Goal: Information Seeking & Learning: Learn about a topic

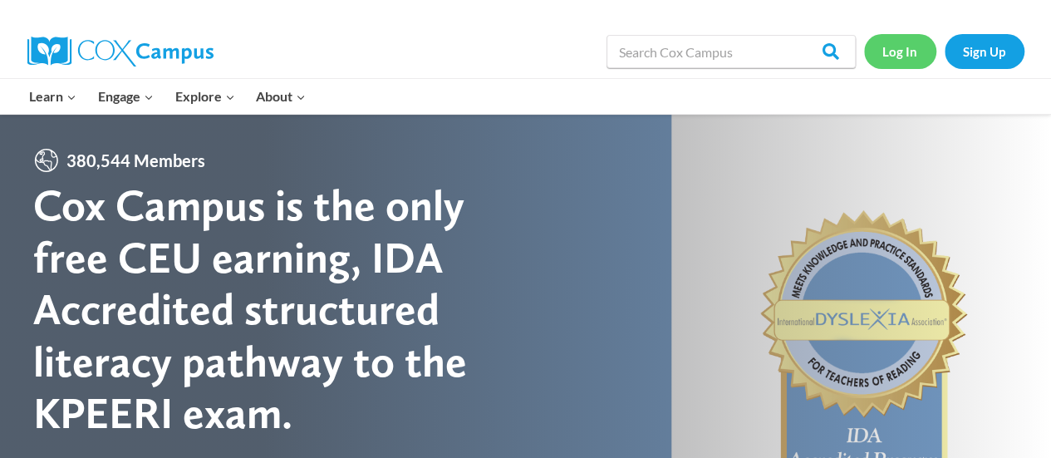
click at [902, 49] on link "Log In" at bounding box center [900, 51] width 72 height 34
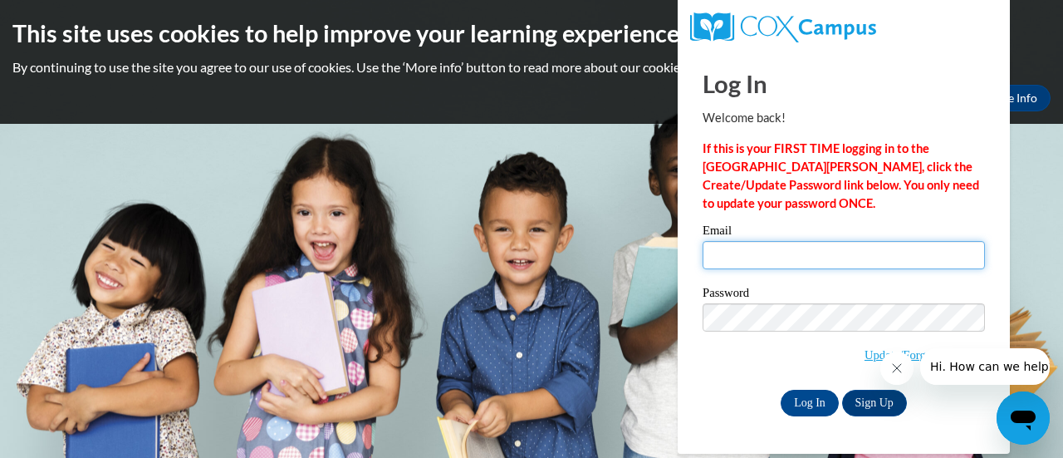
click at [849, 255] on input "Email" at bounding box center [844, 255] width 282 height 28
type input "afell@altoona.k12.wi.us"
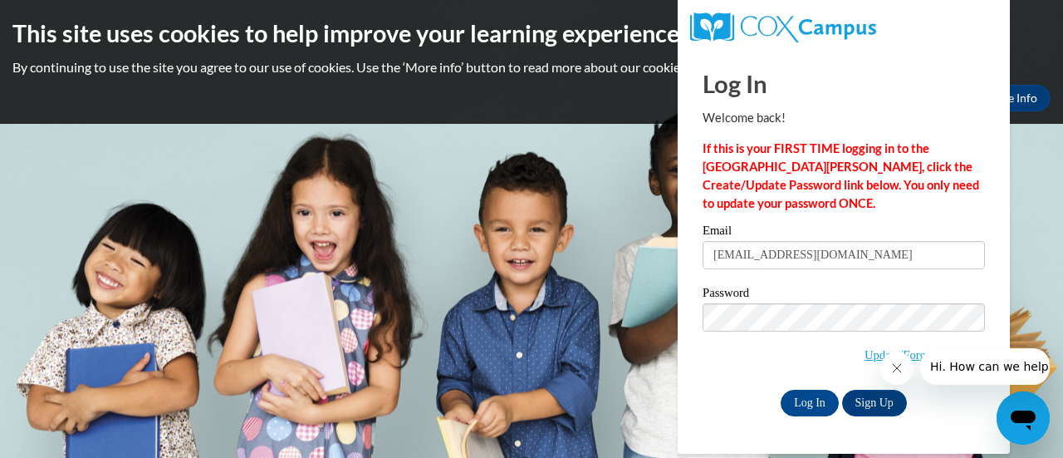
click at [727, 392] on div "Log In Sign Up" at bounding box center [844, 403] width 282 height 27
click at [866, 353] on link "Update/Forgot Password" at bounding box center [925, 354] width 120 height 13
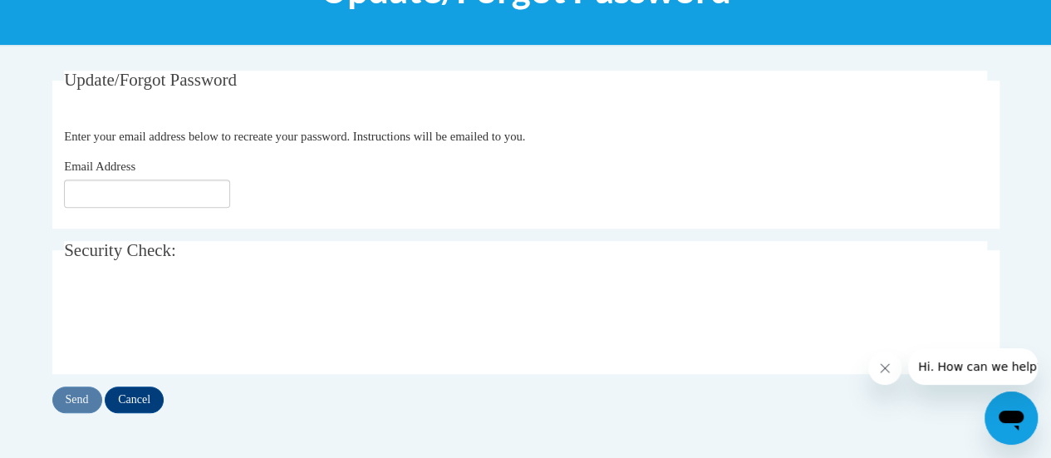
scroll to position [323, 0]
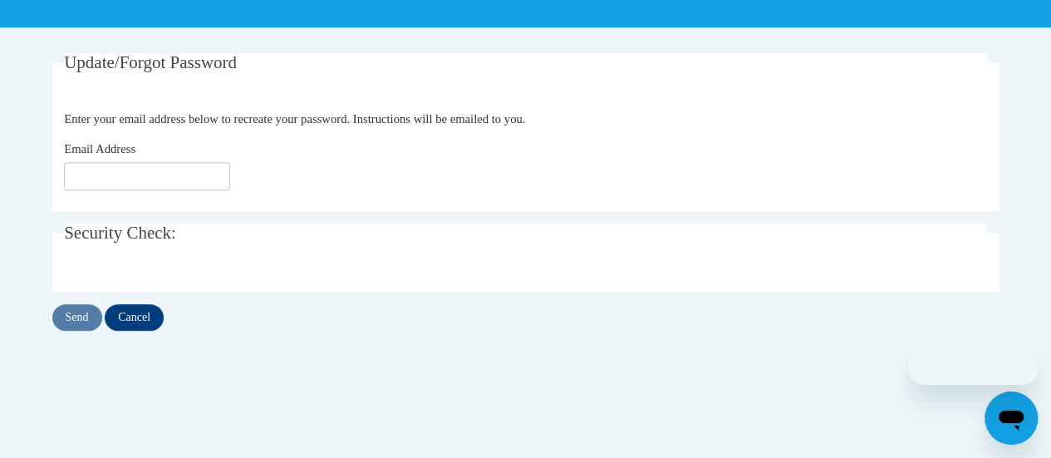
scroll to position [289, 0]
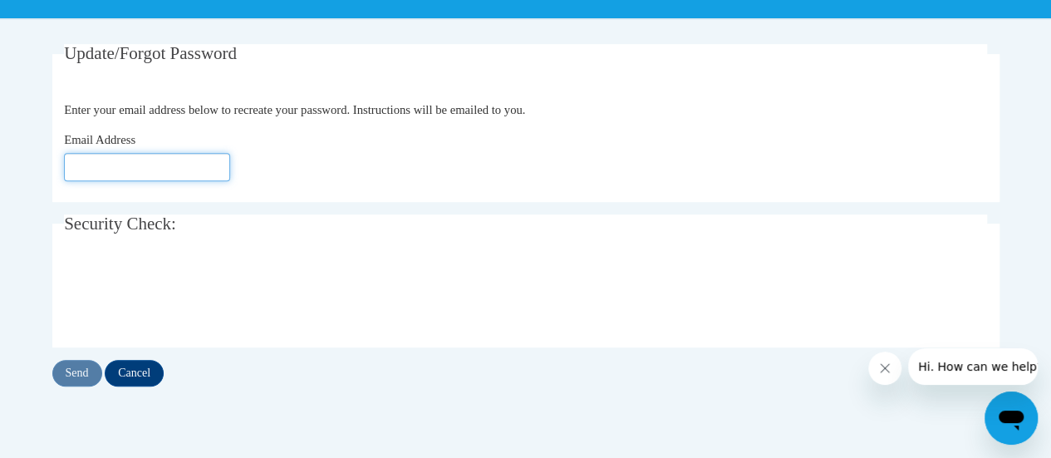
click at [110, 169] on input "Email Address" at bounding box center [147, 167] width 166 height 28
type input "afell@altoona.k12.wi.us"
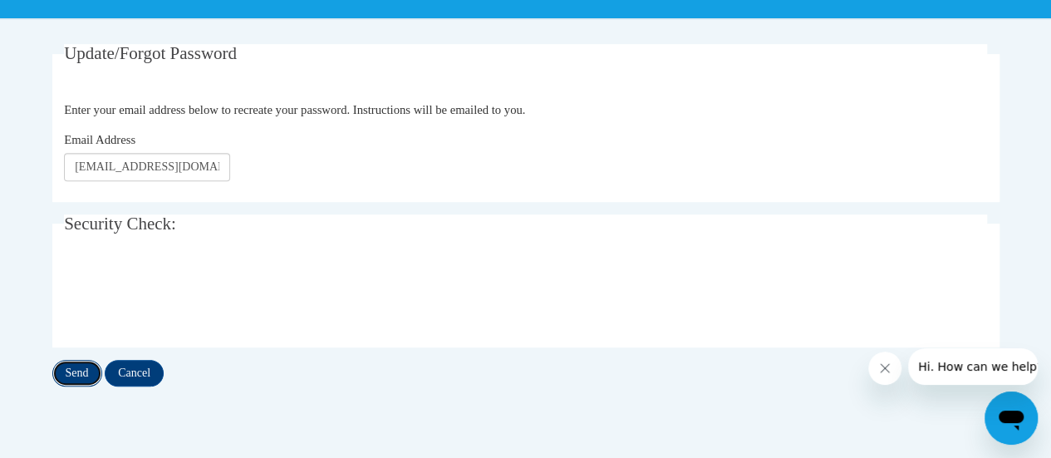
click at [81, 375] on input "Send" at bounding box center [77, 373] width 50 height 27
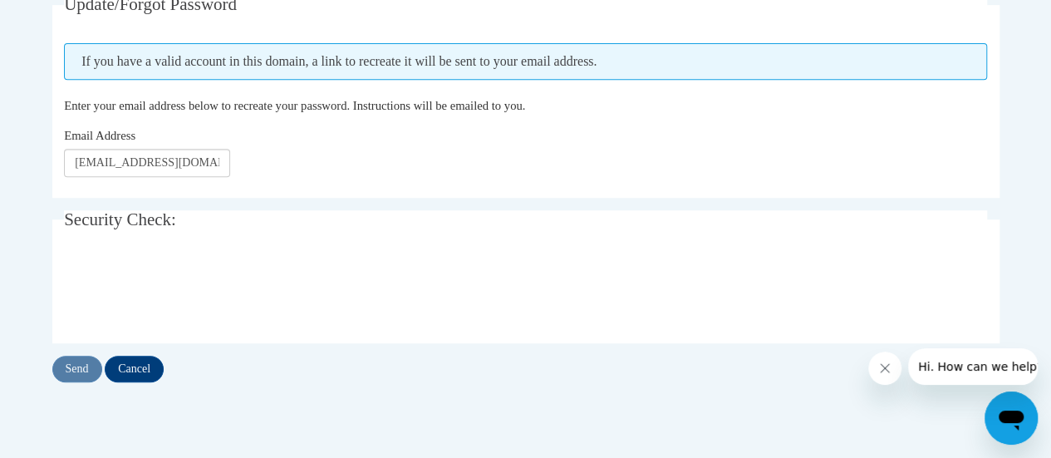
scroll to position [339, 0]
click at [85, 366] on input "Send" at bounding box center [77, 368] width 50 height 27
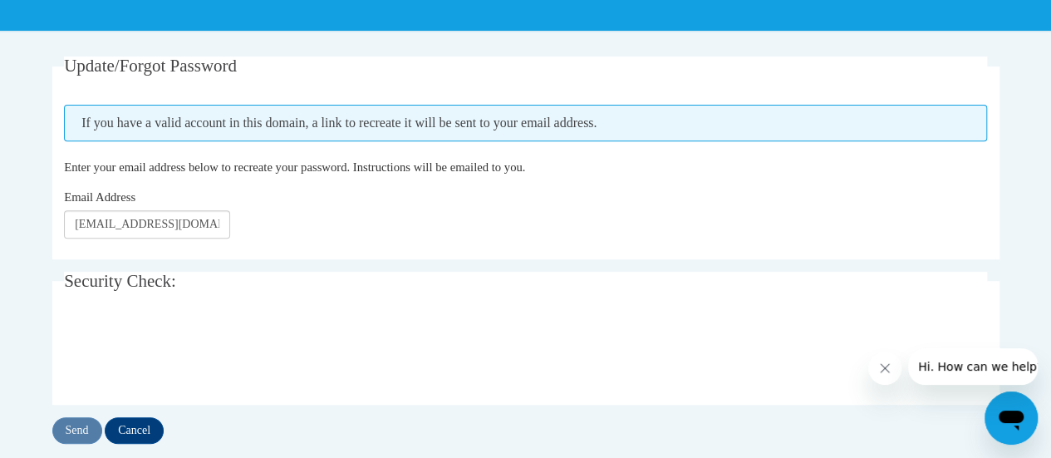
scroll to position [277, 0]
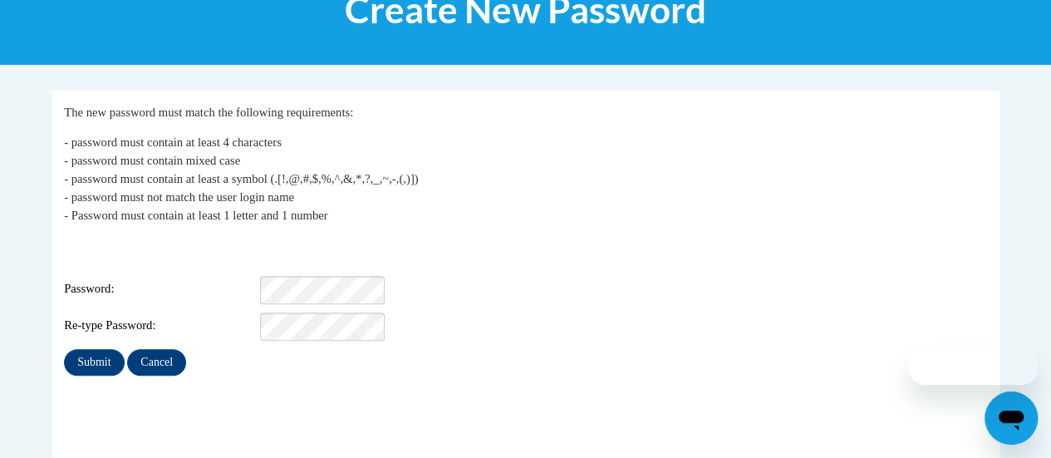
scroll to position [260, 0]
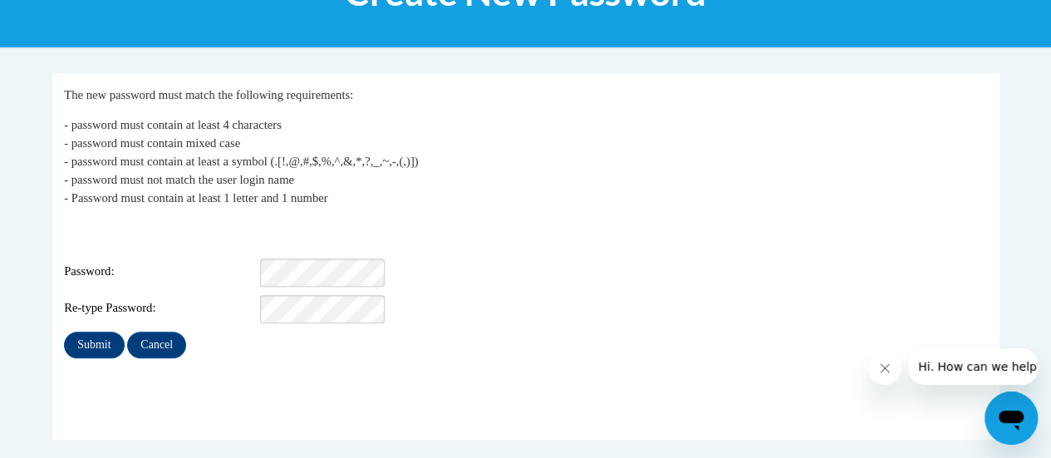
click at [327, 278] on div "Login: afell@altoona.k12.wi.us Password: Re-type Password:" at bounding box center [525, 271] width 923 height 104
click at [341, 243] on div "Login: afell@altoona.k12.wi.us Password: Re-type Password:" at bounding box center [525, 271] width 923 height 104
click at [64, 331] on input "Submit" at bounding box center [94, 344] width 60 height 27
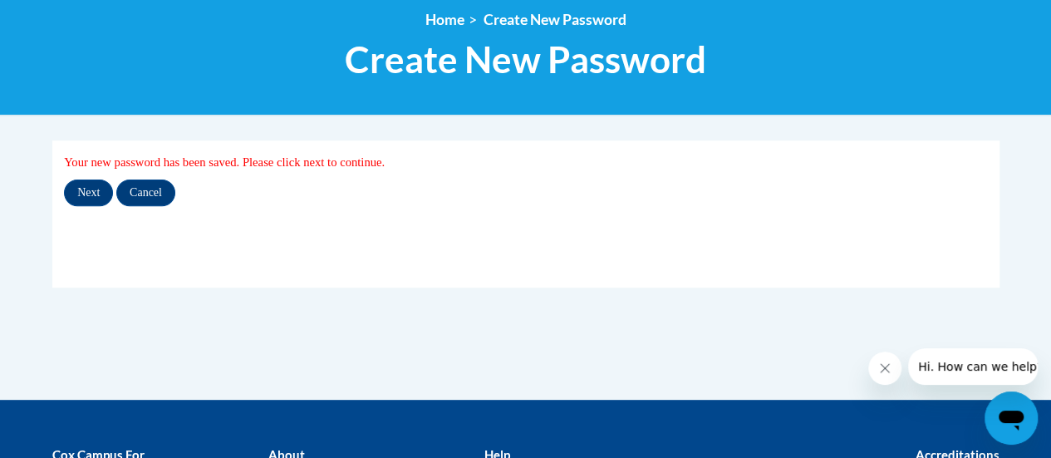
scroll to position [194, 0]
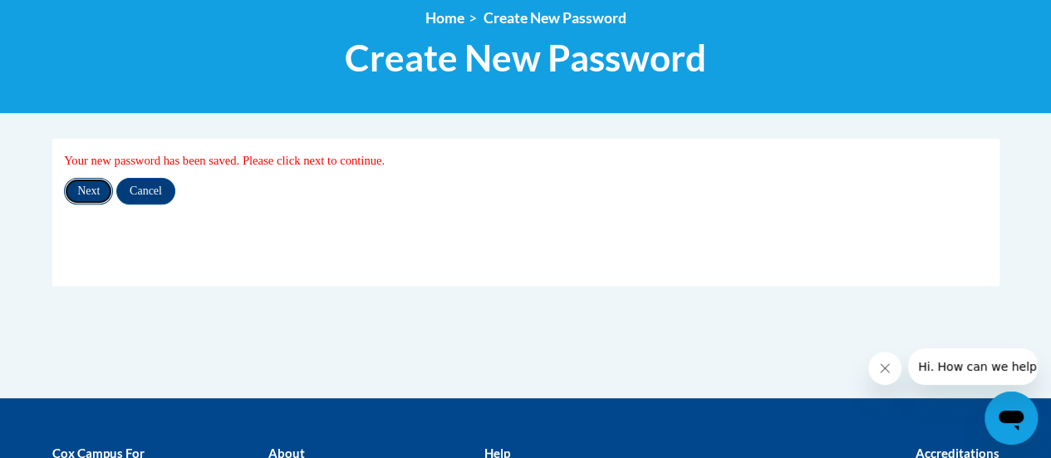
click at [92, 180] on input "Next" at bounding box center [88, 191] width 49 height 27
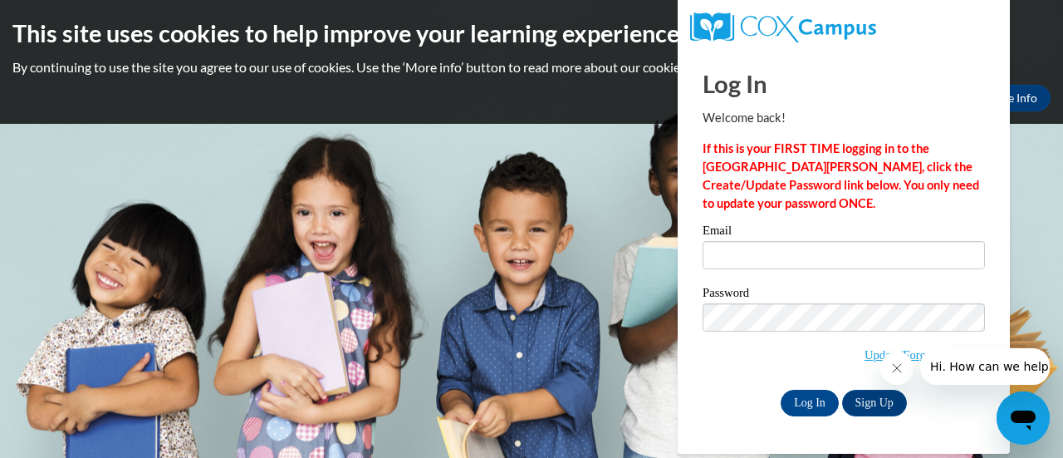
click at [949, 277] on div "Email" at bounding box center [844, 252] width 282 height 57
click at [951, 272] on div "Email" at bounding box center [844, 252] width 282 height 57
click at [957, 248] on input "Email" at bounding box center [844, 255] width 282 height 28
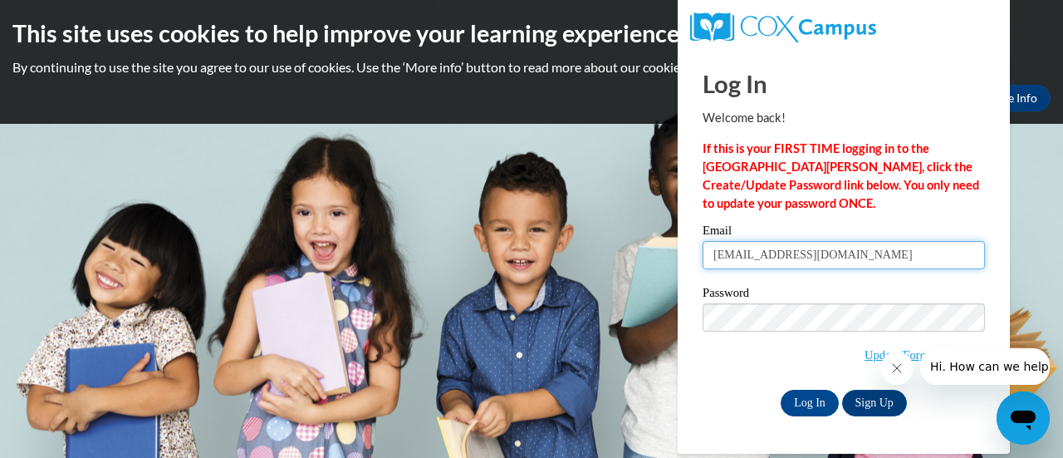
type input "[EMAIL_ADDRESS][DOMAIN_NAME]"
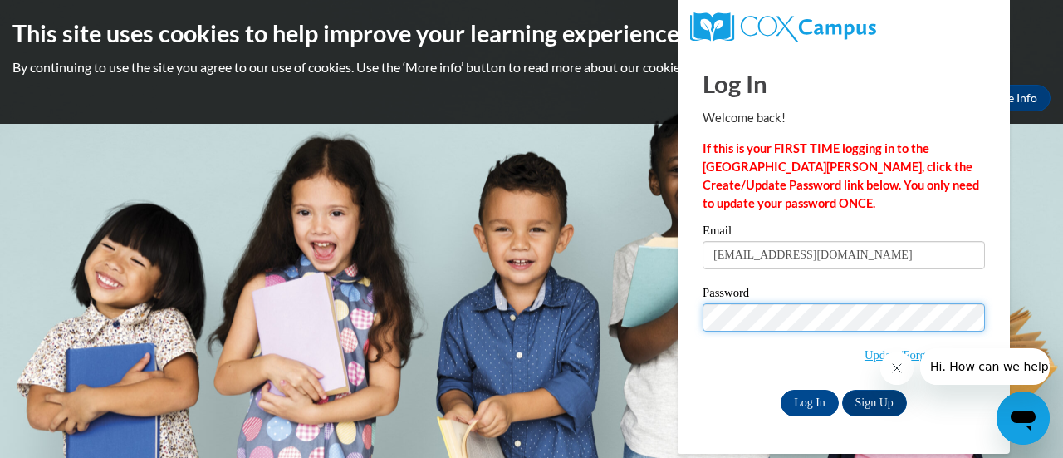
click at [781, 390] on input "Log In" at bounding box center [810, 403] width 58 height 27
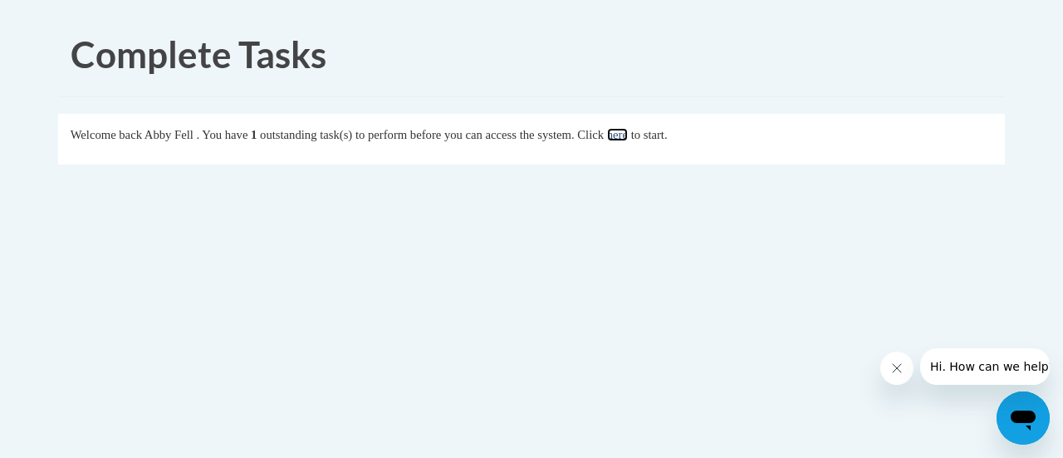
click at [628, 131] on link "here" at bounding box center [617, 134] width 21 height 13
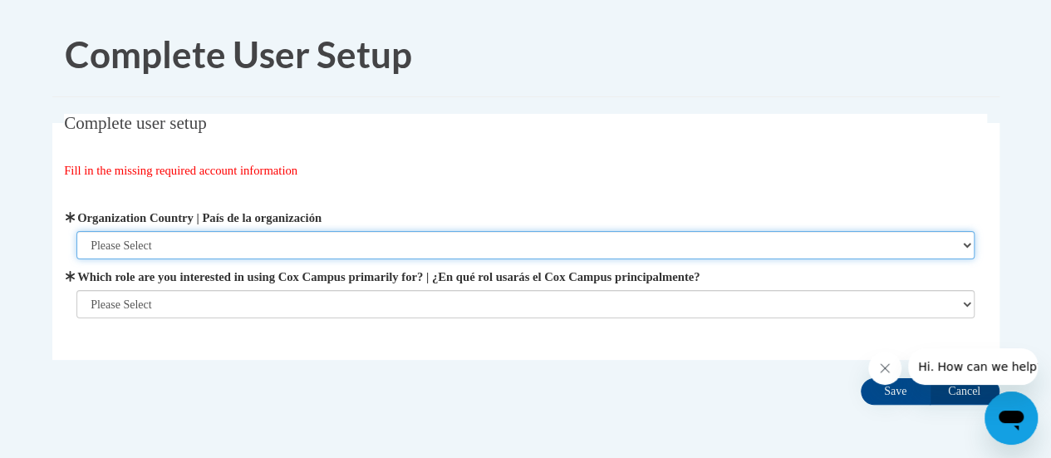
click at [452, 243] on select "Please Select [GEOGRAPHIC_DATA] | [GEOGRAPHIC_DATA] Outside of [GEOGRAPHIC_DATA…" at bounding box center [525, 245] width 898 height 28
select select "ad49bcad-a171-4b2e-b99c-48b446064914"
click at [76, 231] on select "Please Select [GEOGRAPHIC_DATA] | [GEOGRAPHIC_DATA] Outside of [GEOGRAPHIC_DATA…" at bounding box center [525, 245] width 898 height 28
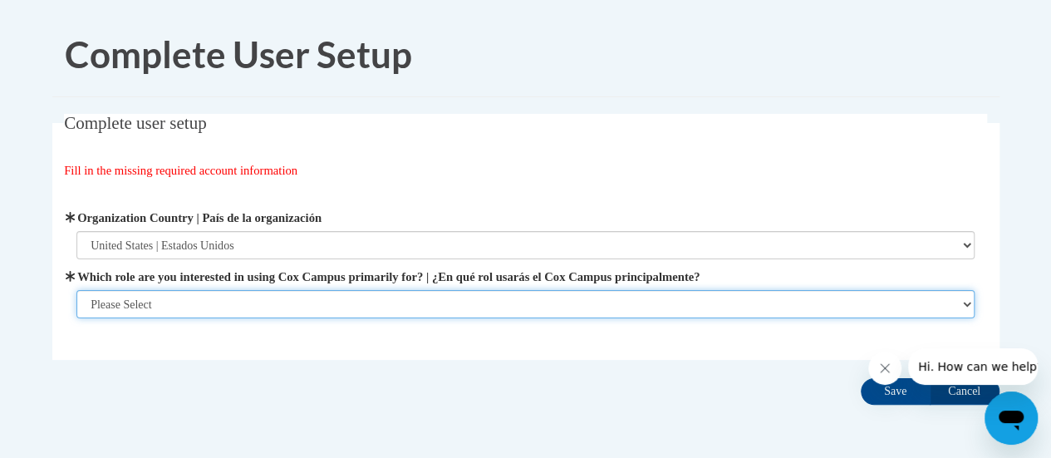
click at [346, 297] on select "Please Select College/University | Colegio/Universidad Community/Nonprofit Part…" at bounding box center [525, 304] width 898 height 28
select select "fbf2d438-af2f-41f8-98f1-81c410e29de3"
click at [76, 318] on select "Please Select College/University | Colegio/Universidad Community/Nonprofit Part…" at bounding box center [525, 304] width 898 height 28
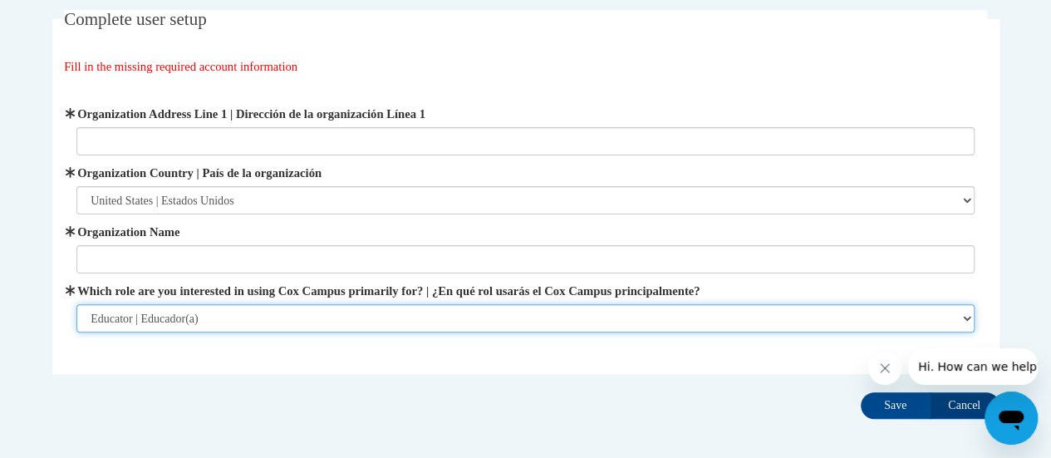
scroll to position [105, 0]
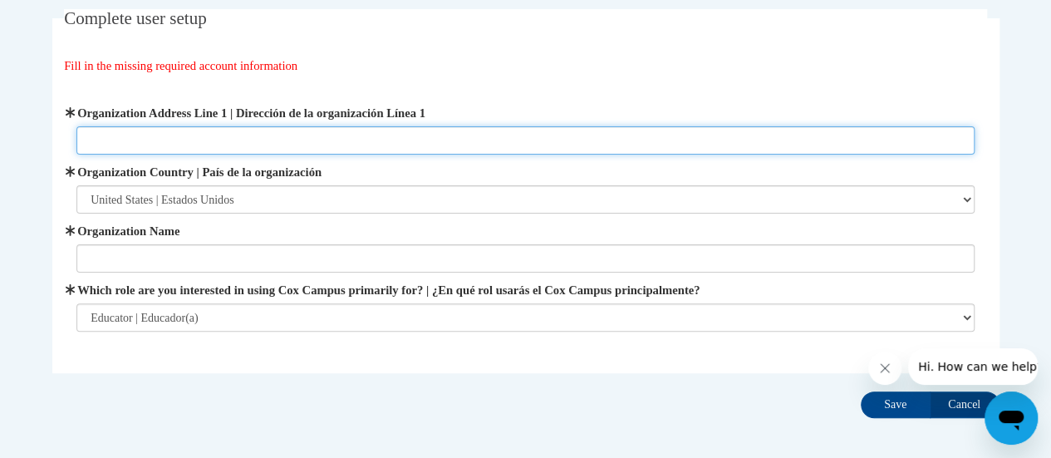
click at [522, 129] on input "Organization Address Line 1 | Dirección de la organización Línea 1" at bounding box center [525, 140] width 898 height 28
type input "[STREET_ADDRESS][PERSON_NAME]"
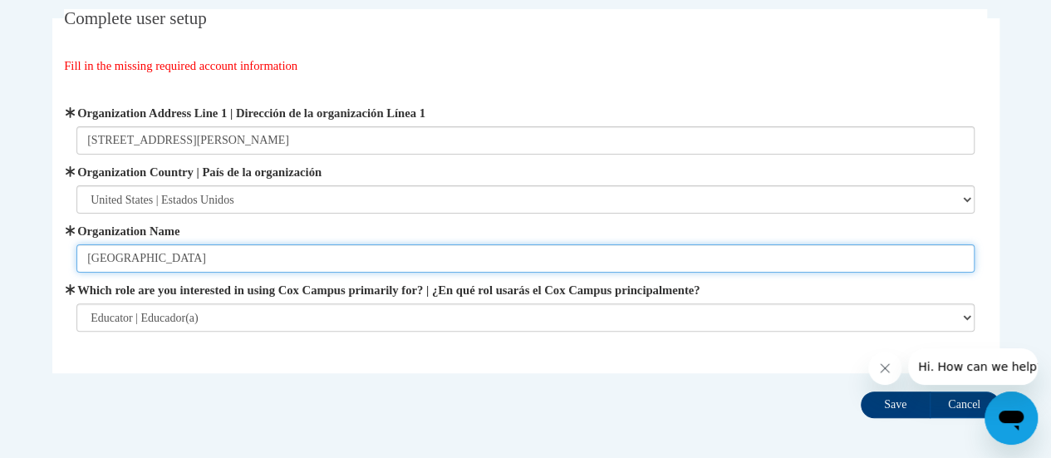
type input "[GEOGRAPHIC_DATA]"
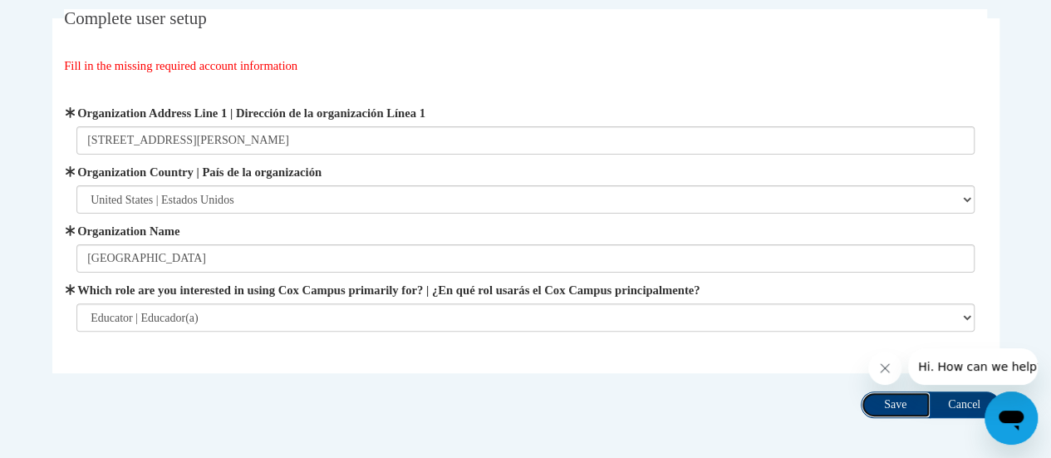
click at [890, 401] on input "Save" at bounding box center [896, 404] width 70 height 27
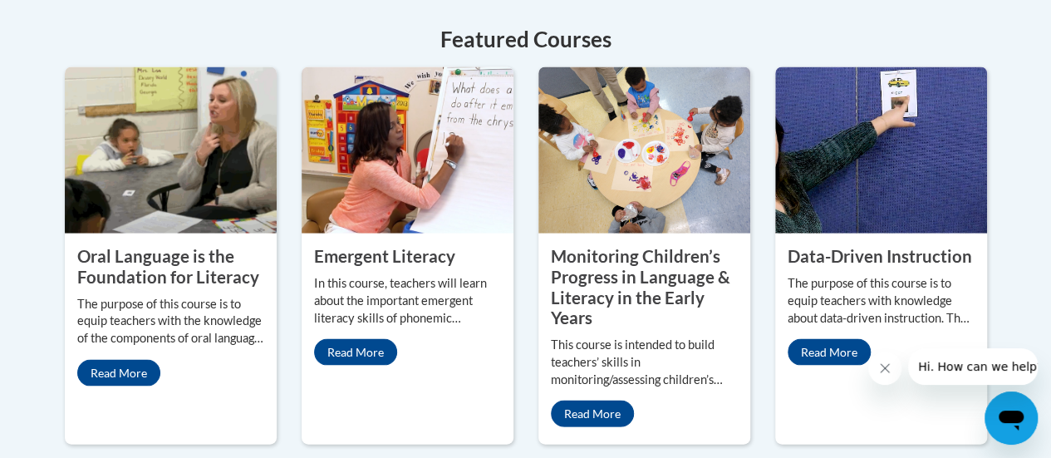
scroll to position [1548, 0]
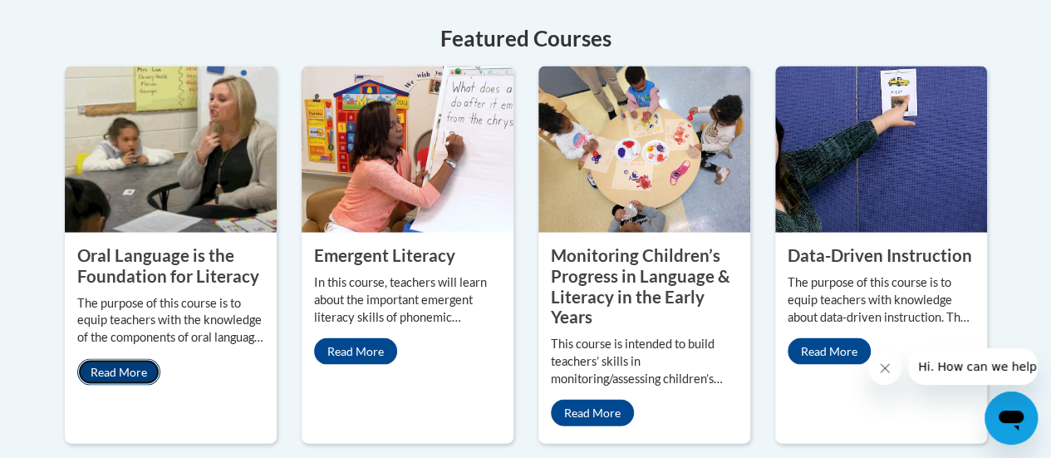
click at [139, 358] on link "Read More" at bounding box center [118, 371] width 83 height 27
click at [122, 358] on link "Read More" at bounding box center [118, 371] width 83 height 27
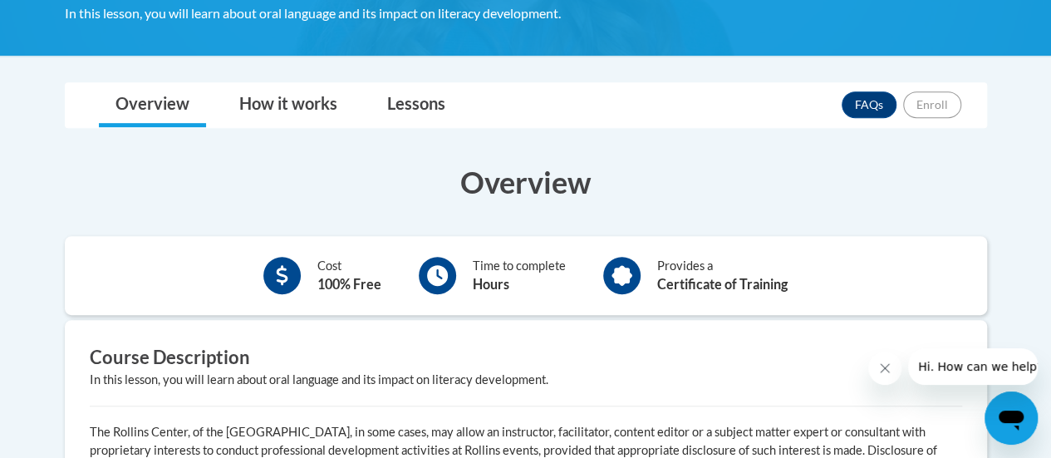
scroll to position [367, 0]
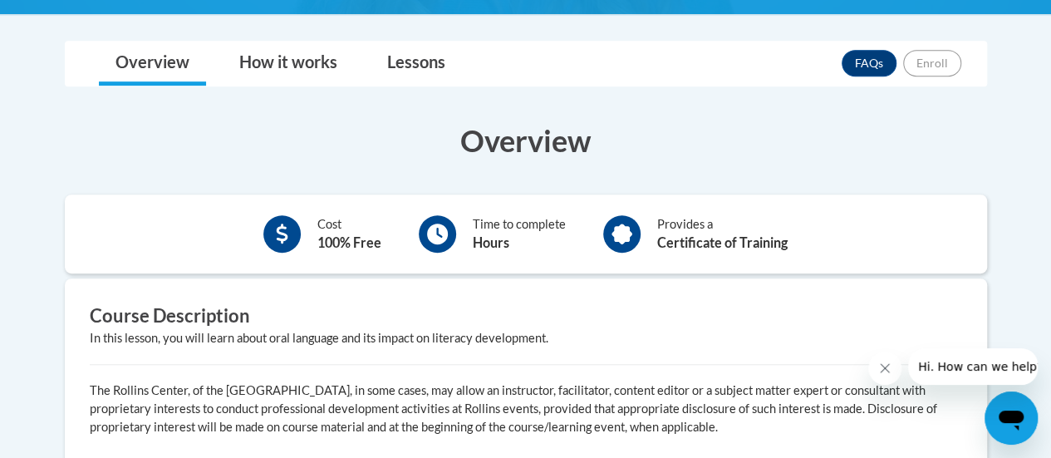
scroll to position [371, 0]
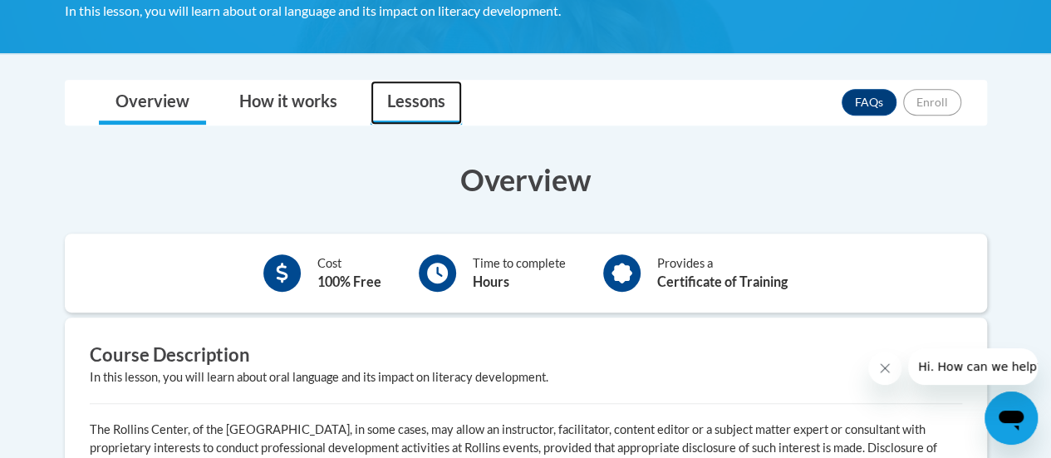
click at [431, 100] on link "Lessons" at bounding box center [415, 103] width 91 height 44
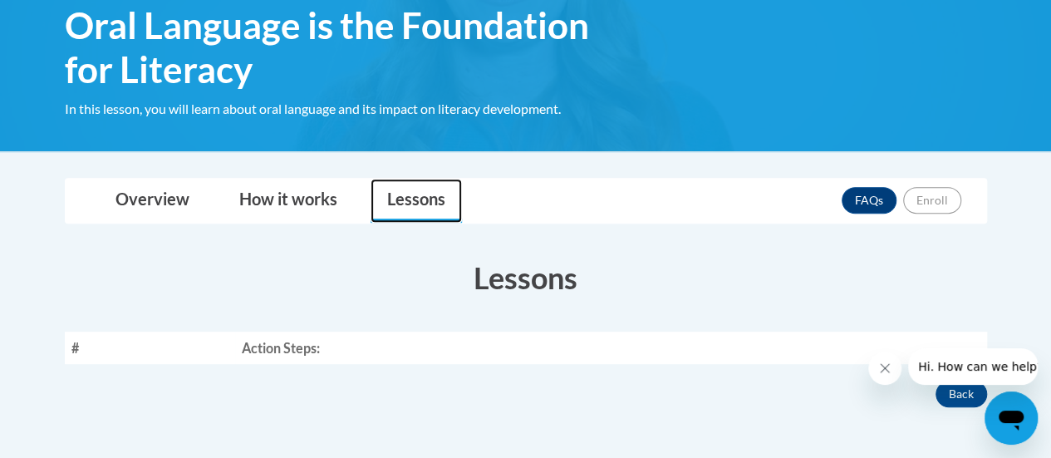
scroll to position [215, 0]
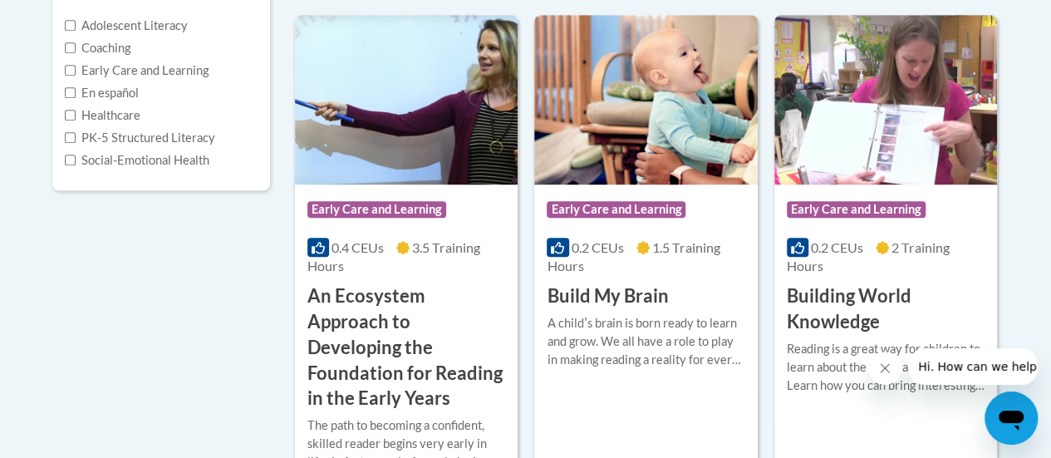
scroll to position [451, 0]
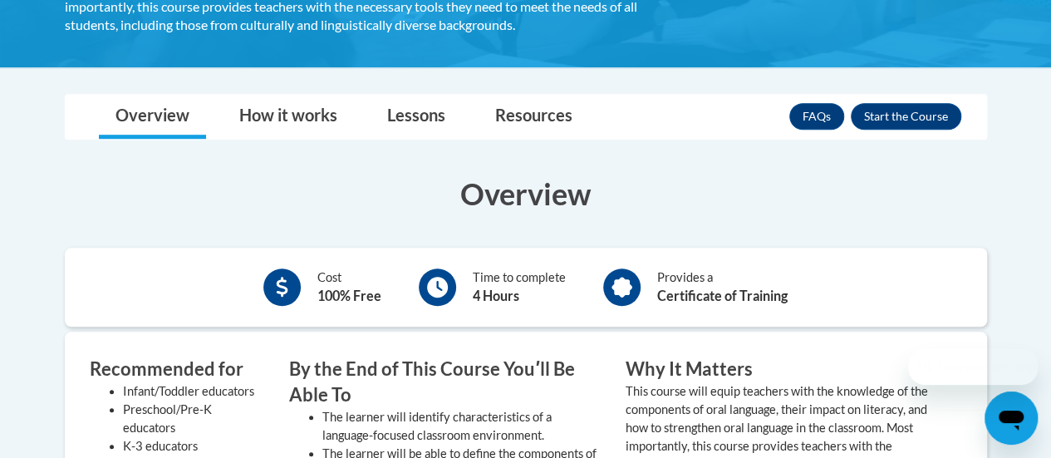
scroll to position [452, 0]
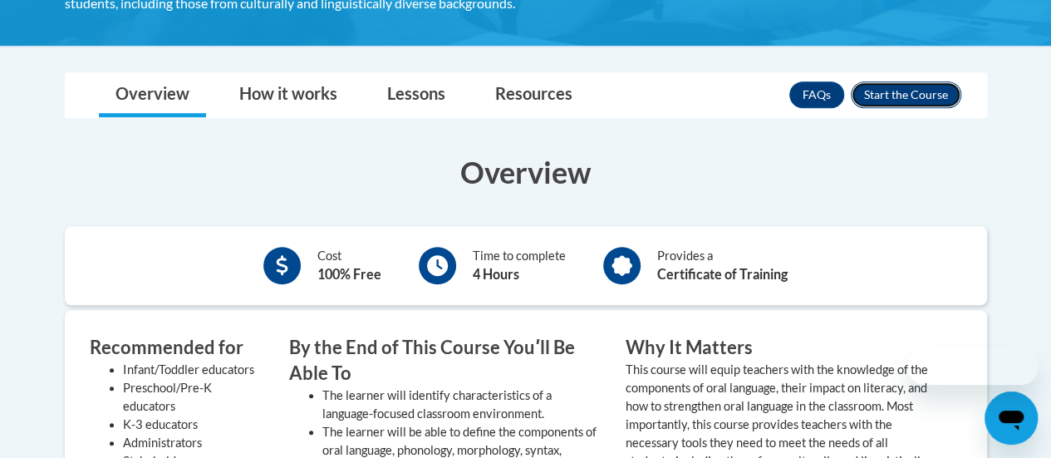
click at [922, 94] on button "Enroll" at bounding box center [906, 94] width 110 height 27
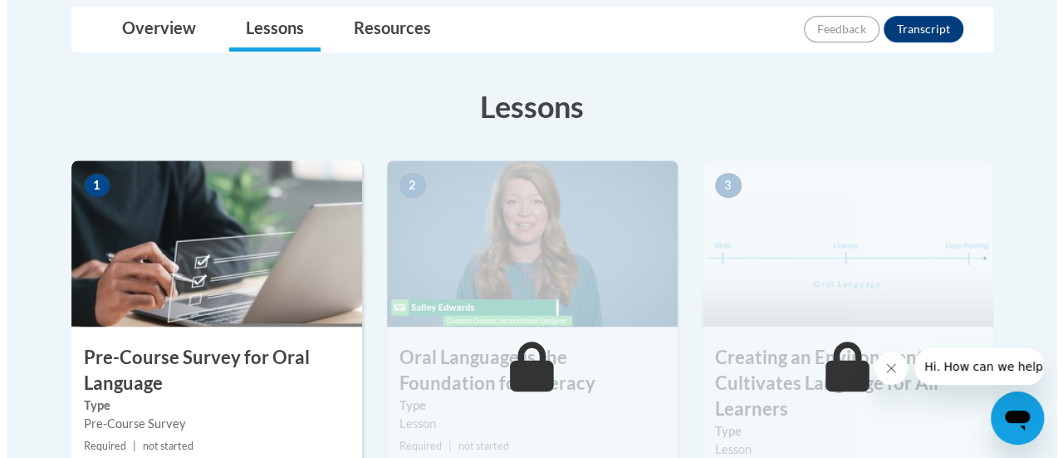
scroll to position [520, 0]
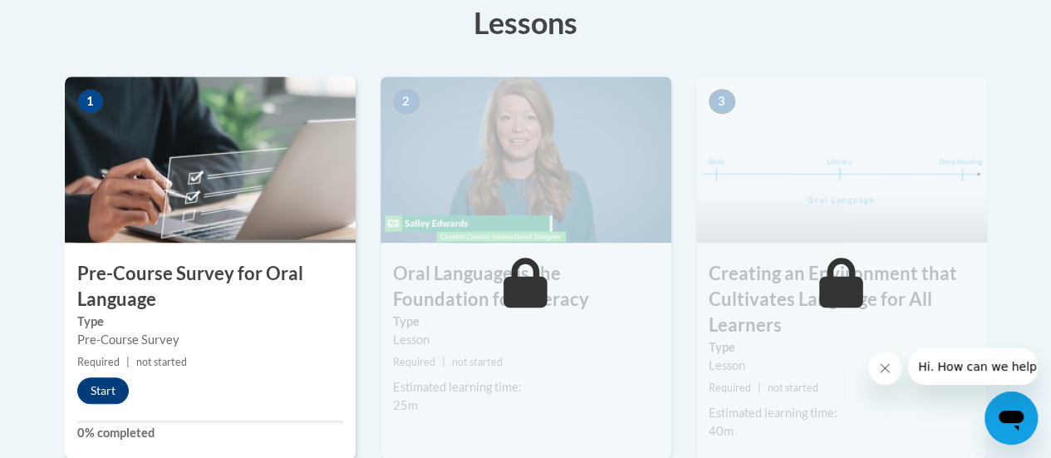
click at [171, 264] on h3 "Pre-Course Survey for Oral Language" at bounding box center [210, 287] width 291 height 52
click at [223, 155] on img at bounding box center [210, 159] width 291 height 166
click at [102, 391] on button "Start" at bounding box center [103, 390] width 52 height 27
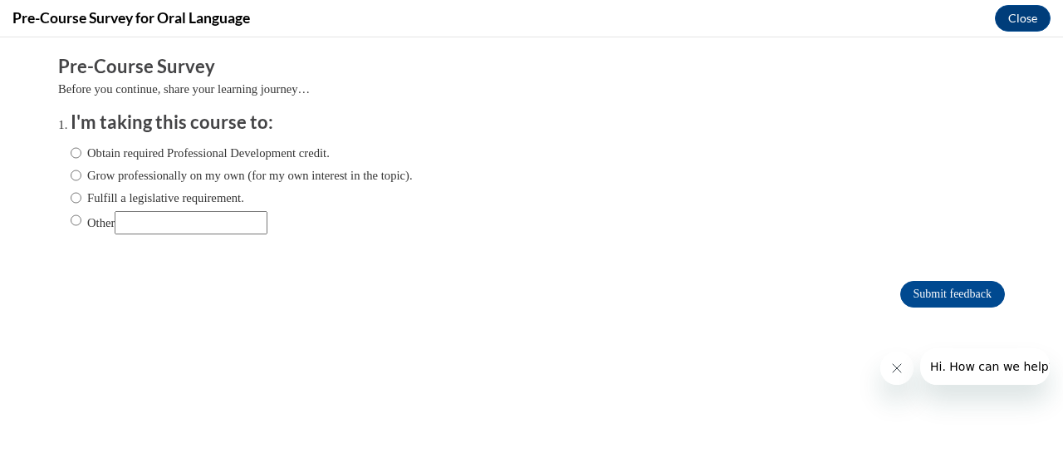
scroll to position [0, 0]
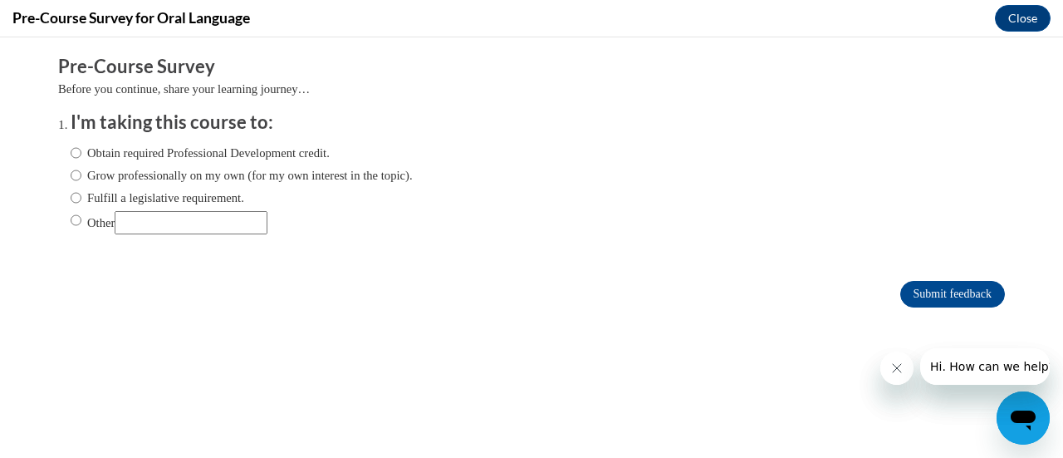
click at [105, 192] on label "Fulfill a legislative requirement." at bounding box center [158, 198] width 174 height 18
click at [81, 192] on input "Fulfill a legislative requirement." at bounding box center [76, 198] width 11 height 18
radio input "true"
click at [964, 292] on input "Submit feedback" at bounding box center [952, 294] width 105 height 27
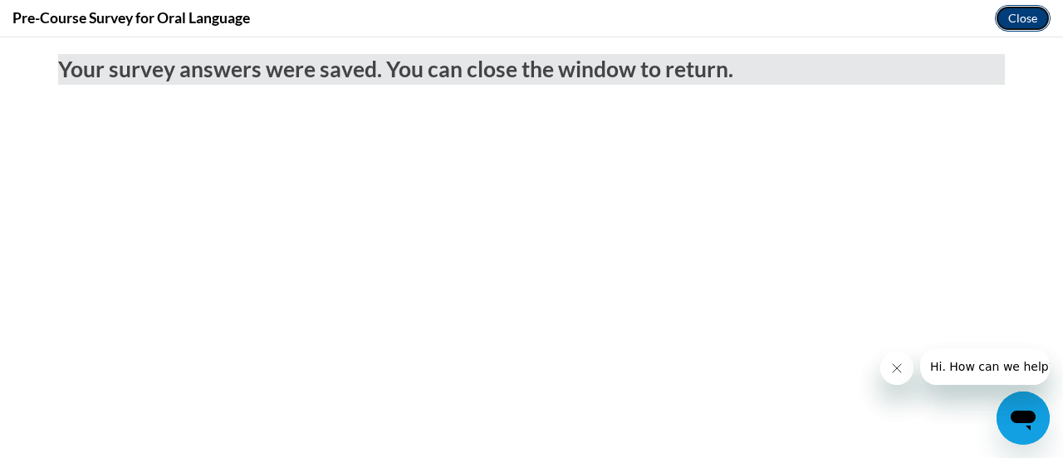
click at [1009, 24] on button "Close" at bounding box center [1023, 18] width 56 height 27
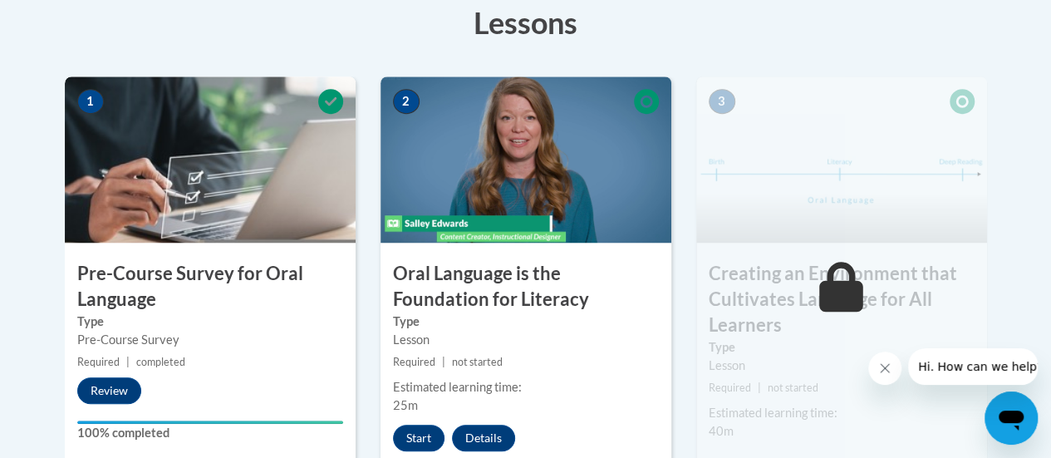
click at [241, 272] on h3 "Pre-Course Survey for Oral Language" at bounding box center [210, 287] width 291 height 52
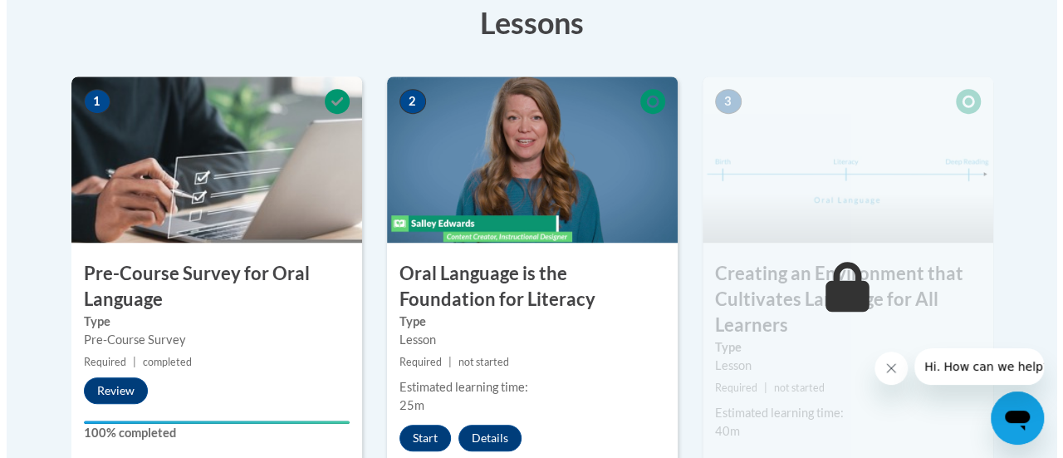
scroll to position [550, 0]
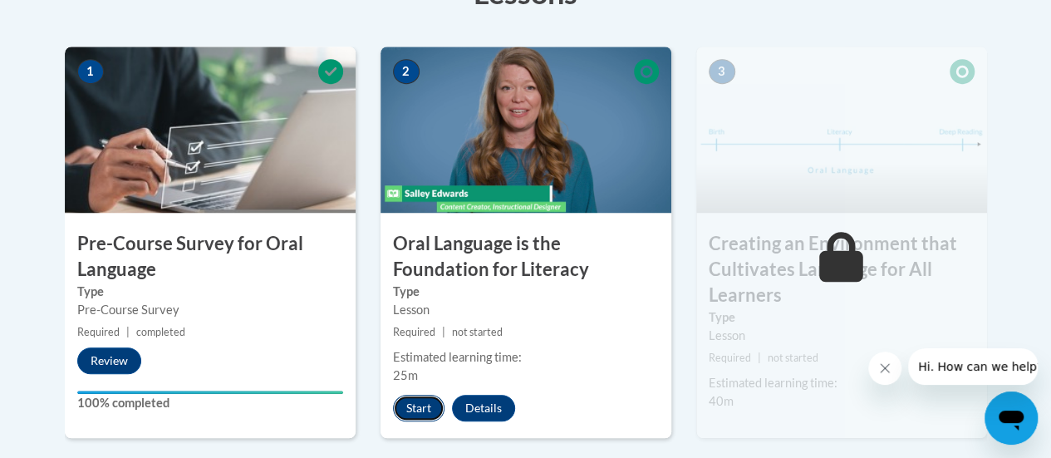
click at [419, 407] on button "Start" at bounding box center [419, 408] width 52 height 27
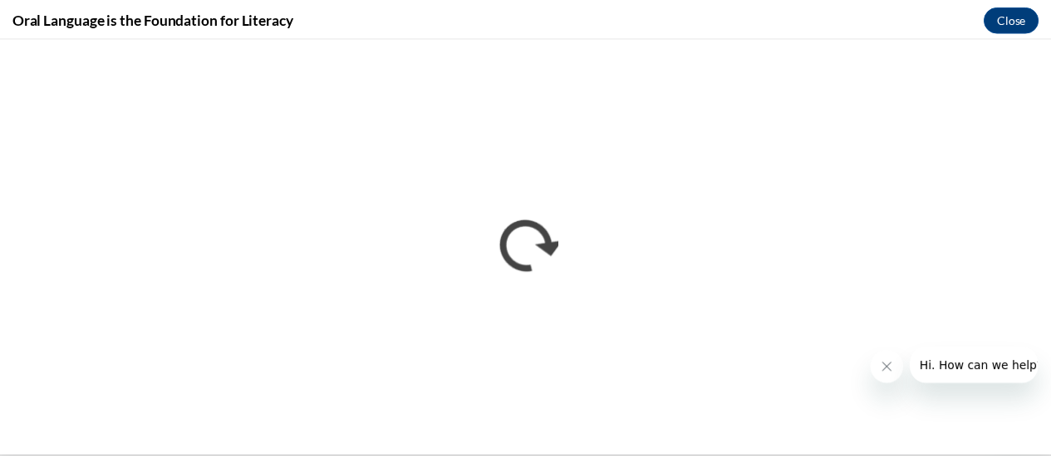
scroll to position [0, 0]
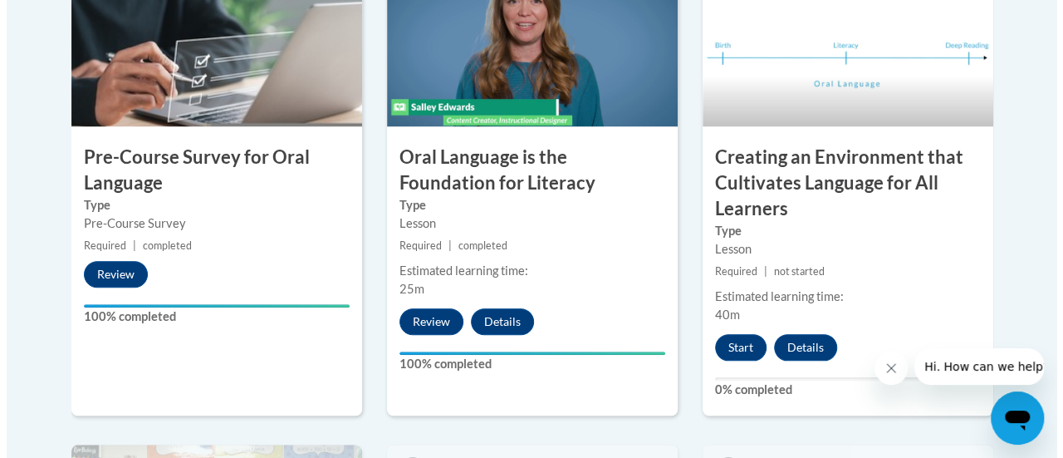
scroll to position [635, 0]
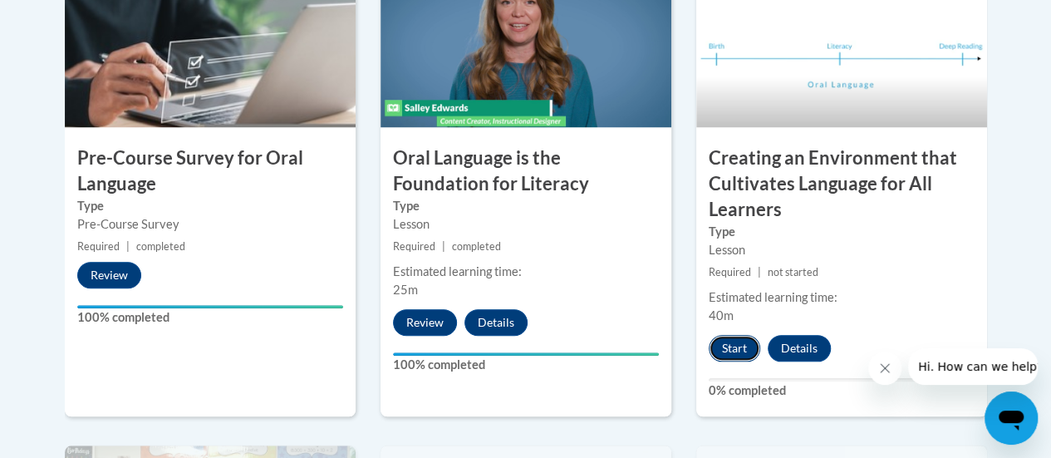
click at [723, 350] on button "Start" at bounding box center [735, 348] width 52 height 27
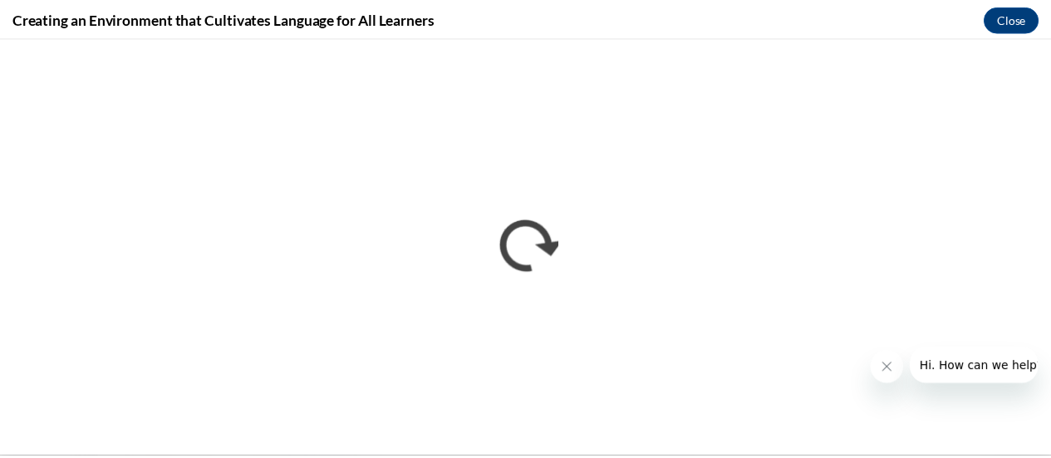
scroll to position [0, 0]
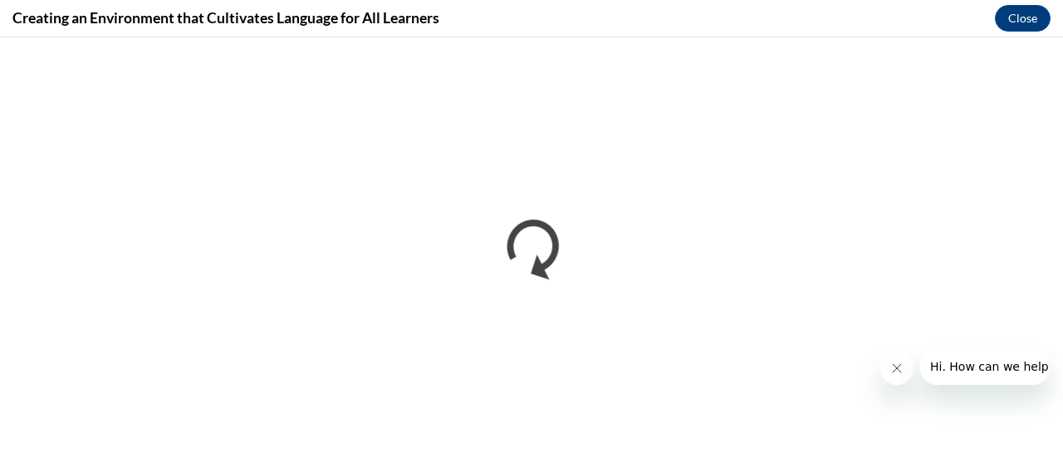
click at [903, 369] on button "Close message from company" at bounding box center [896, 367] width 33 height 33
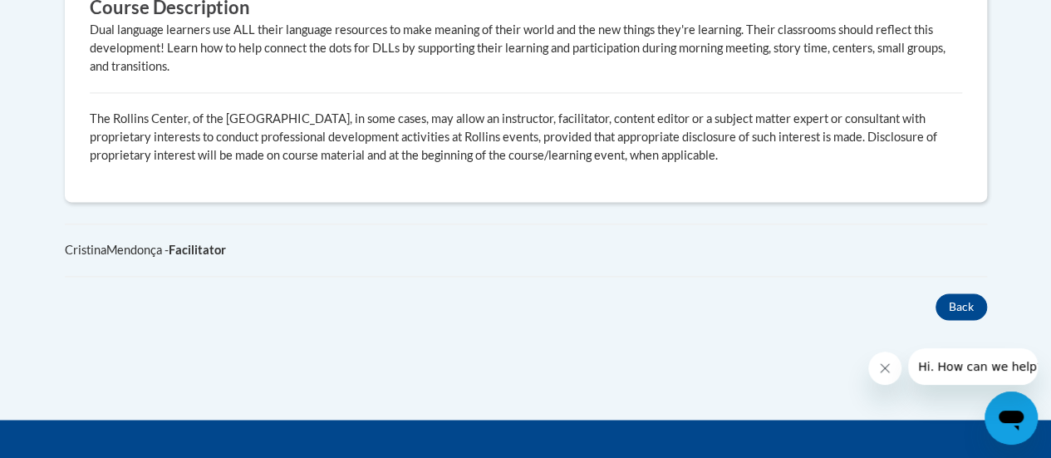
scroll to position [1127, 0]
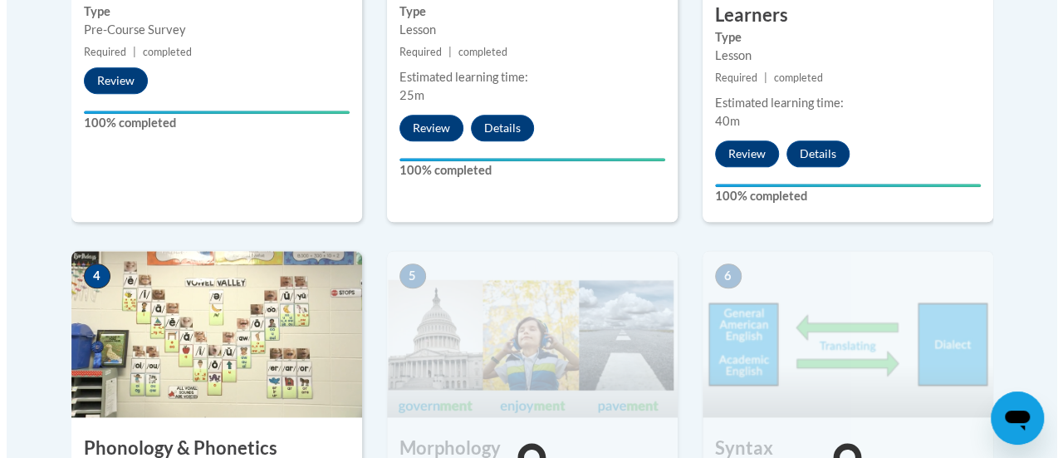
scroll to position [1024, 0]
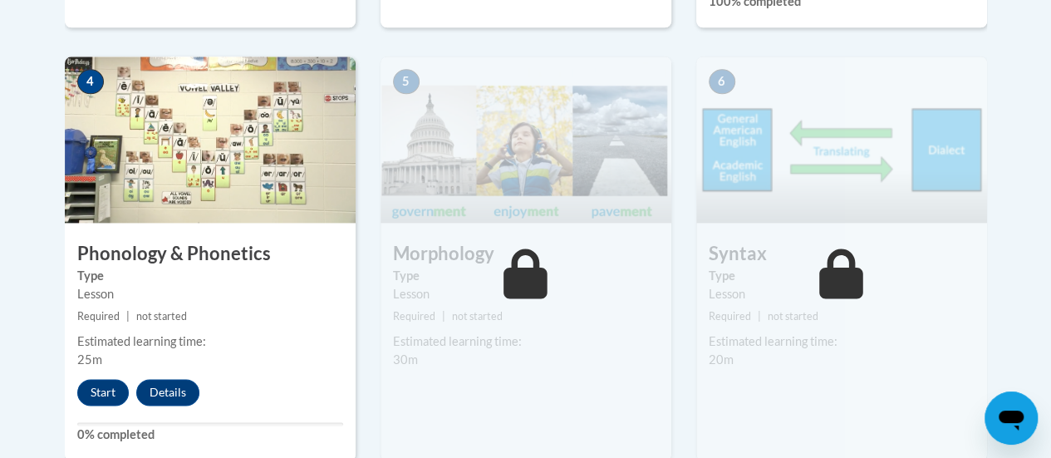
click at [177, 156] on img at bounding box center [210, 139] width 291 height 166
click at [95, 390] on button "Start" at bounding box center [103, 392] width 52 height 27
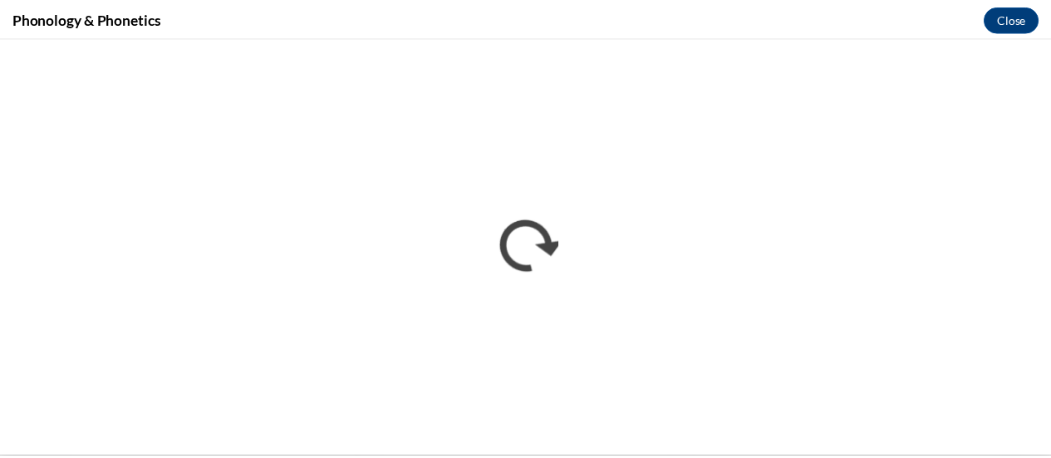
scroll to position [0, 0]
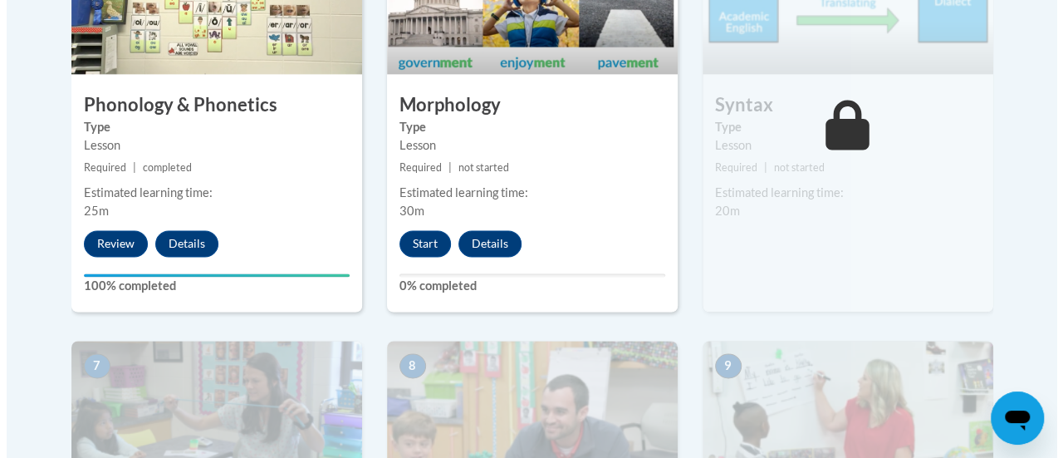
scroll to position [1173, 0]
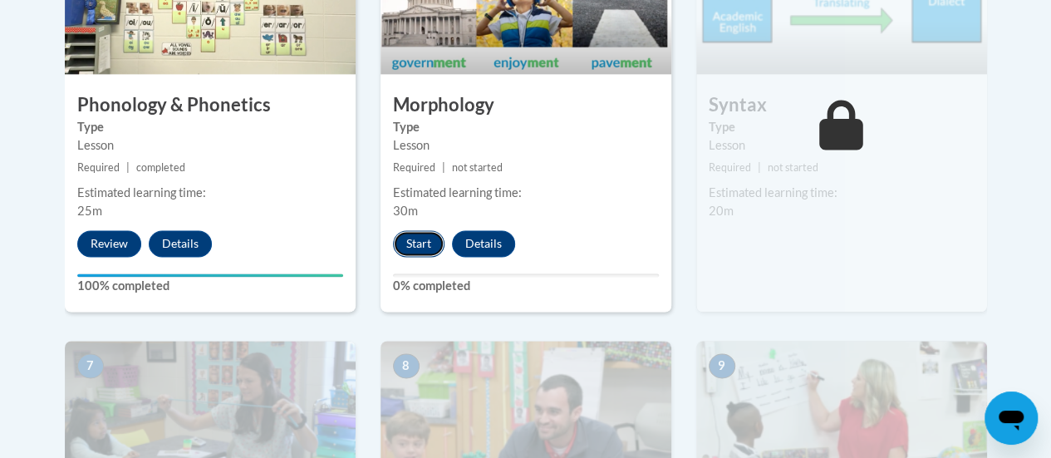
click at [414, 245] on button "Start" at bounding box center [419, 243] width 52 height 27
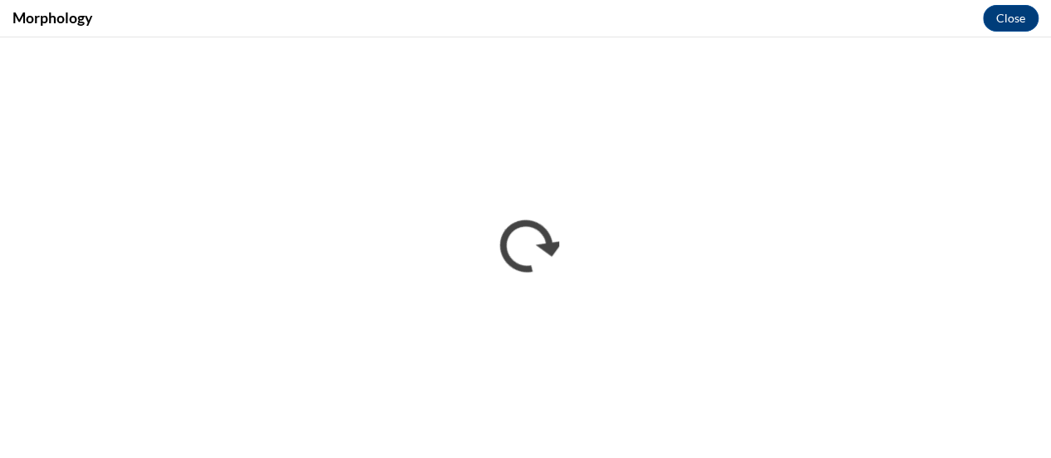
scroll to position [1896, 0]
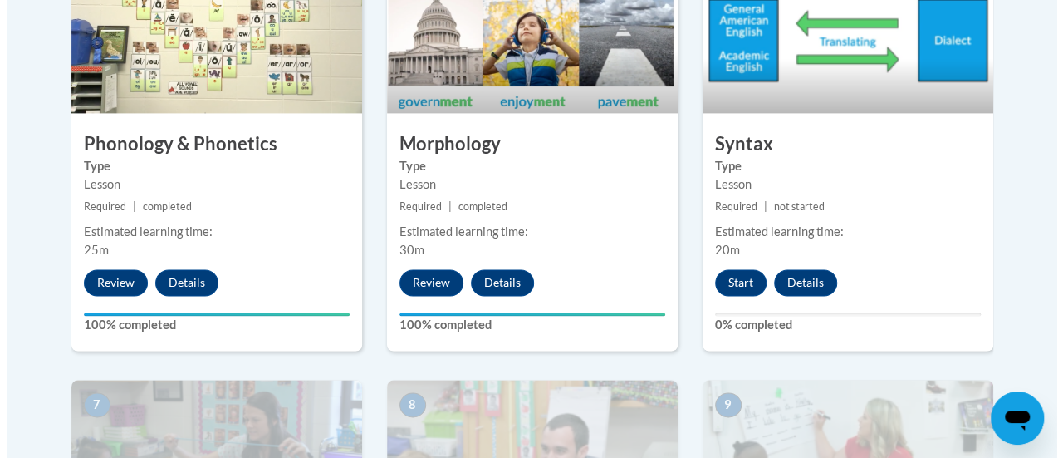
scroll to position [1133, 0]
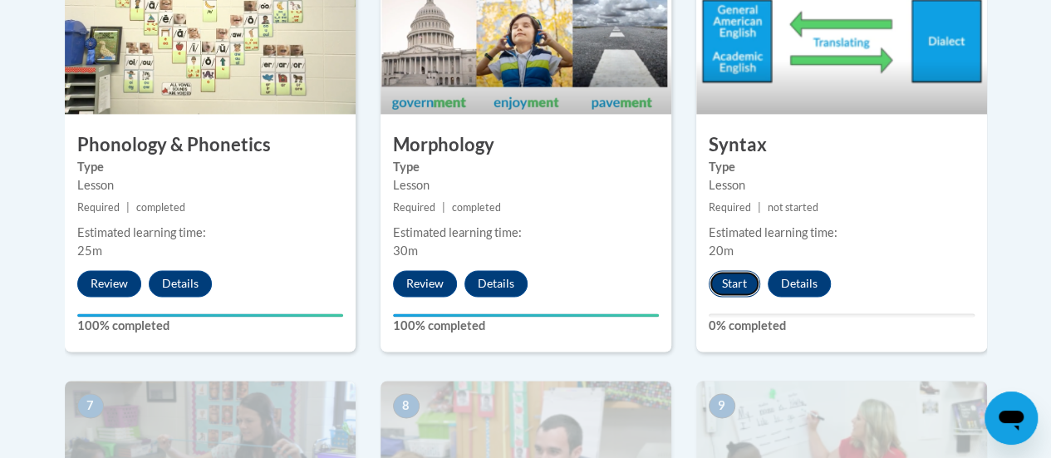
click at [736, 278] on button "Start" at bounding box center [735, 283] width 52 height 27
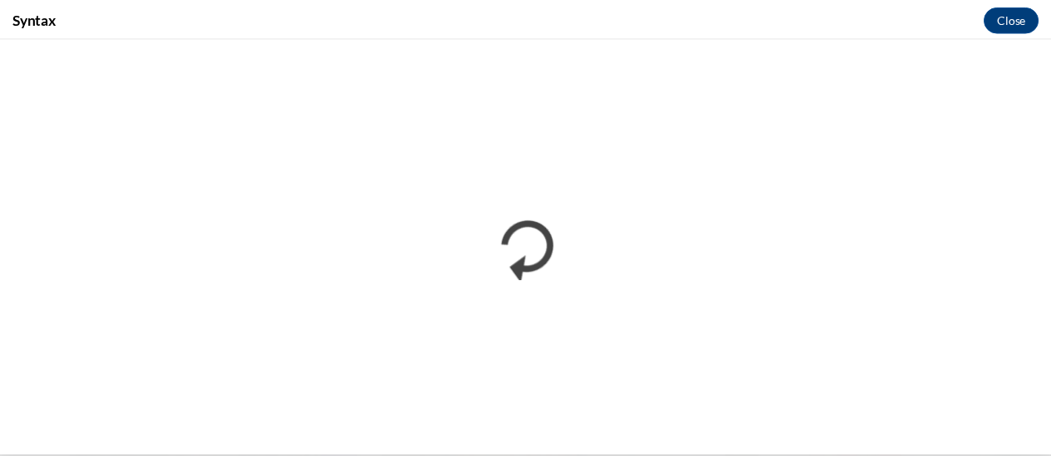
scroll to position [0, 0]
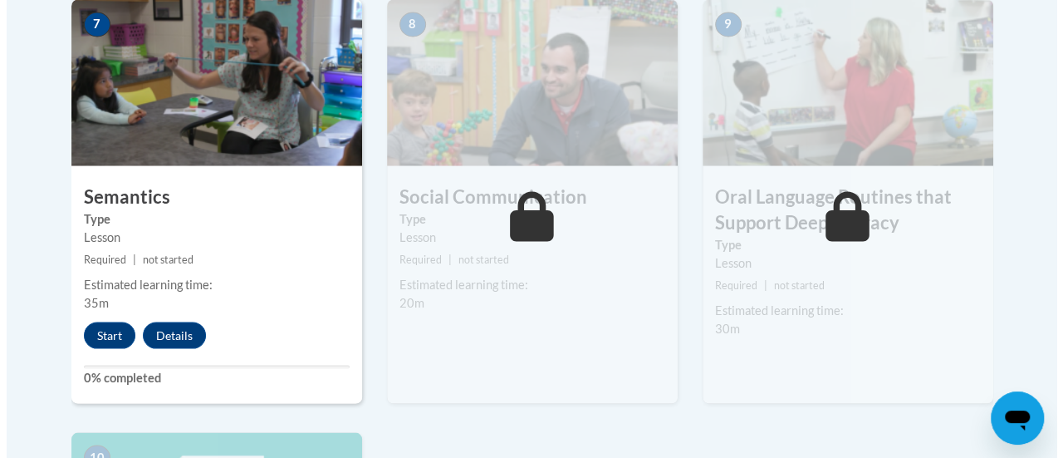
scroll to position [1515, 0]
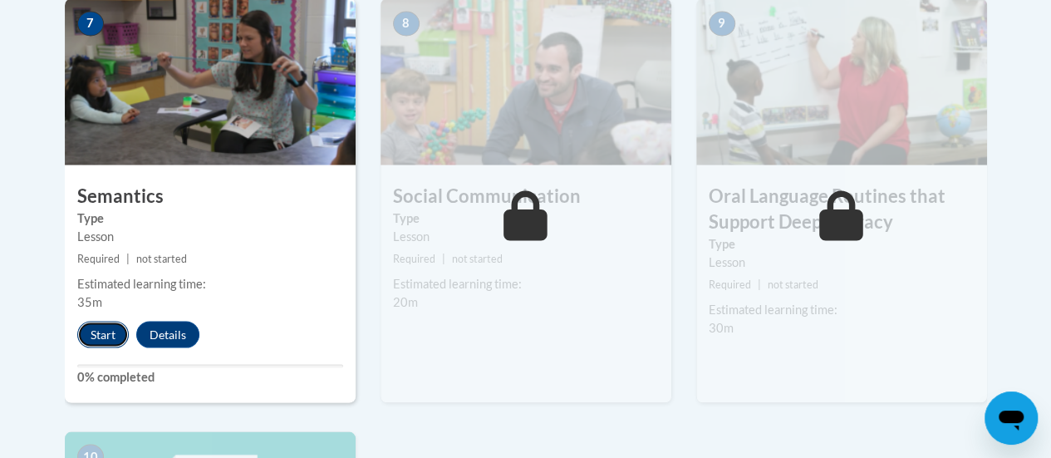
click at [91, 343] on button "Start" at bounding box center [103, 334] width 52 height 27
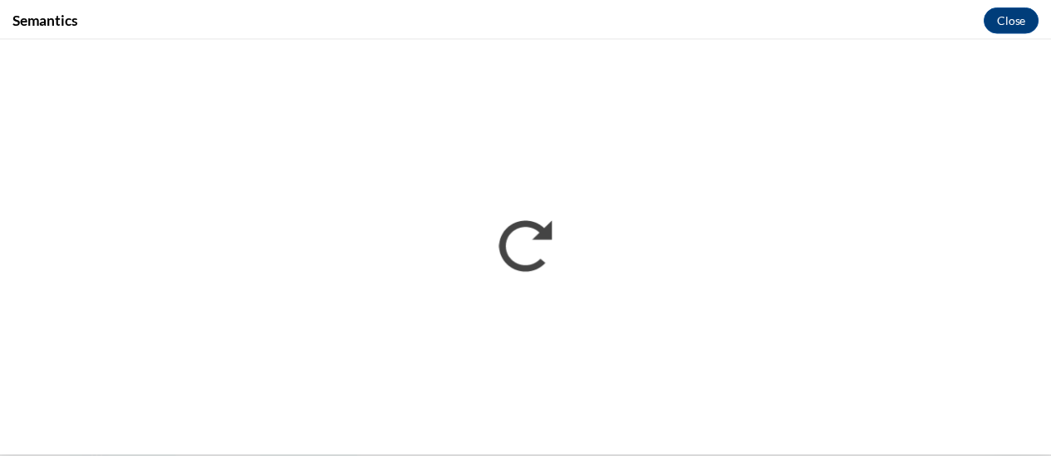
scroll to position [0, 0]
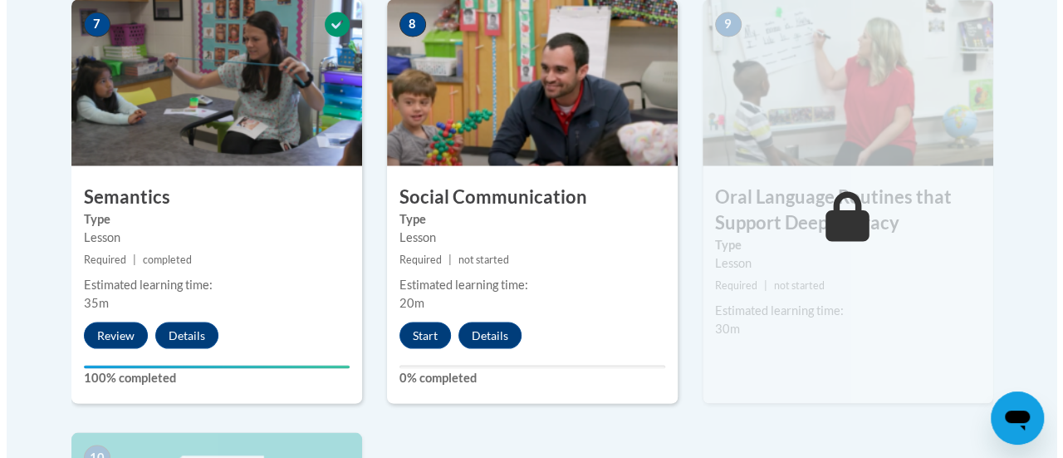
scroll to position [1543, 0]
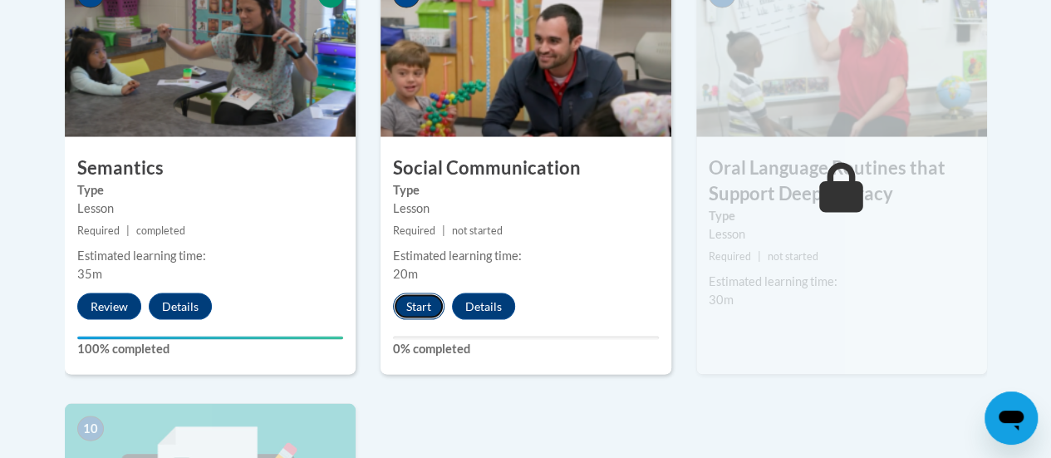
click at [420, 313] on button "Start" at bounding box center [419, 305] width 52 height 27
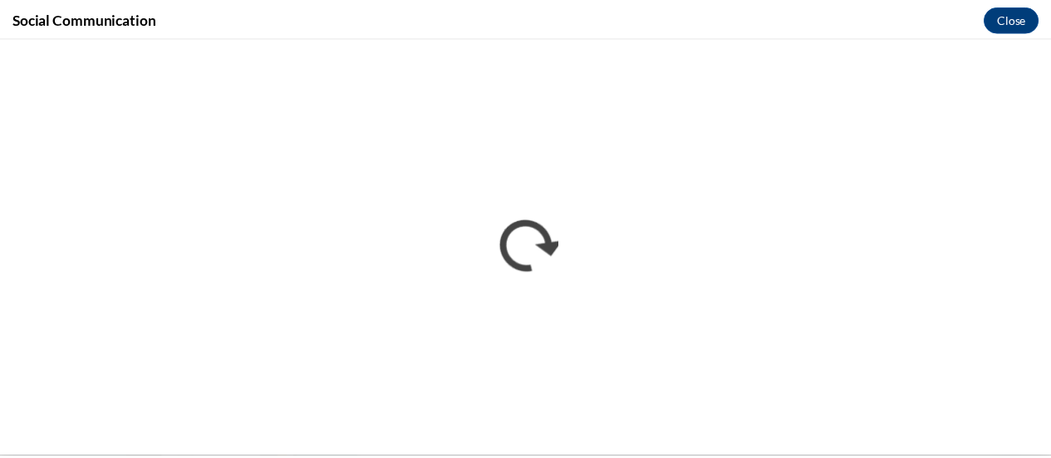
scroll to position [0, 0]
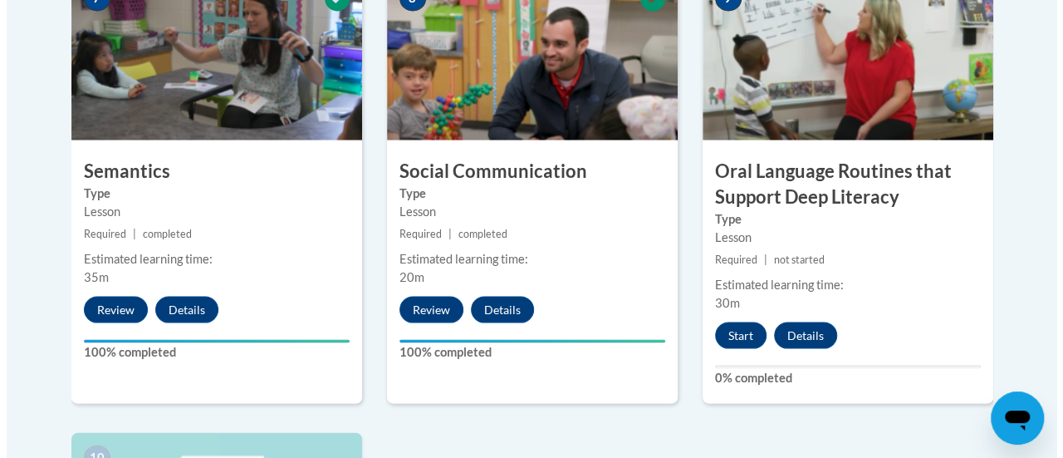
scroll to position [1524, 0]
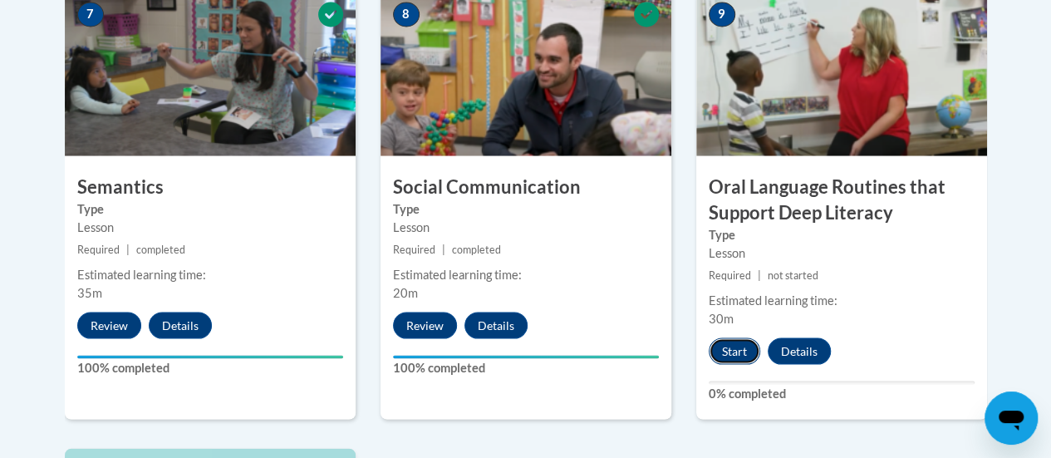
click at [739, 351] on button "Start" at bounding box center [735, 350] width 52 height 27
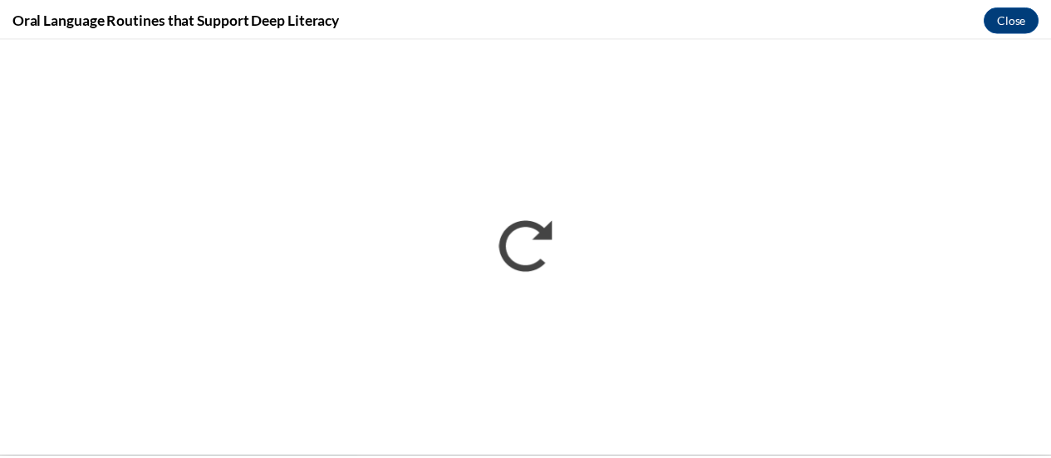
scroll to position [0, 0]
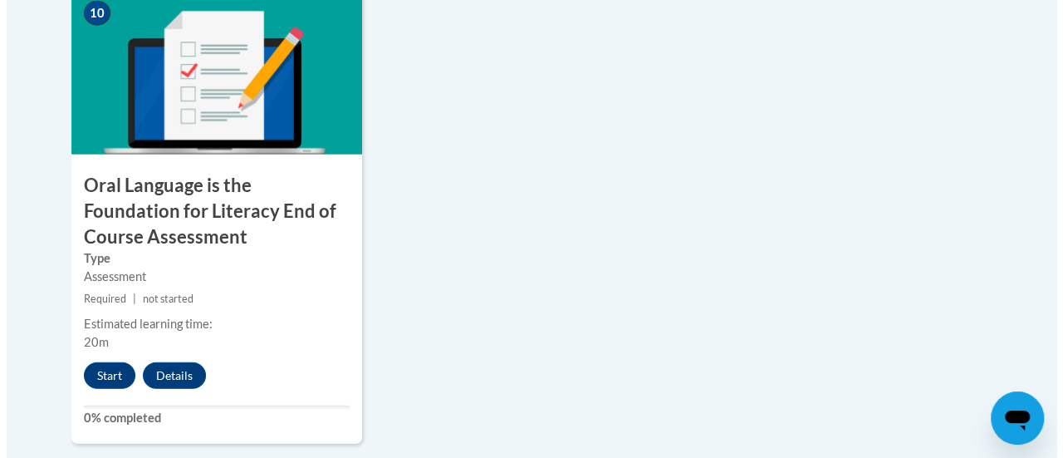
scroll to position [2068, 0]
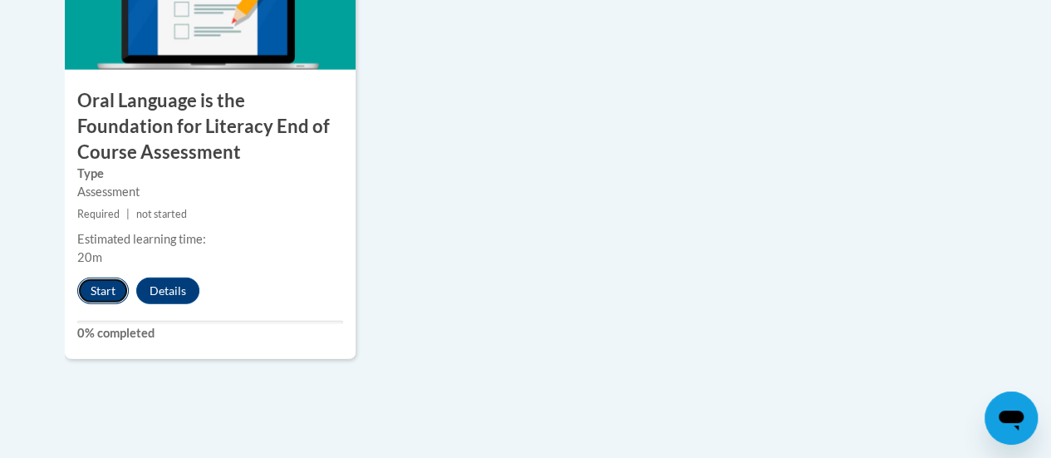
click at [96, 282] on button "Start" at bounding box center [103, 290] width 52 height 27
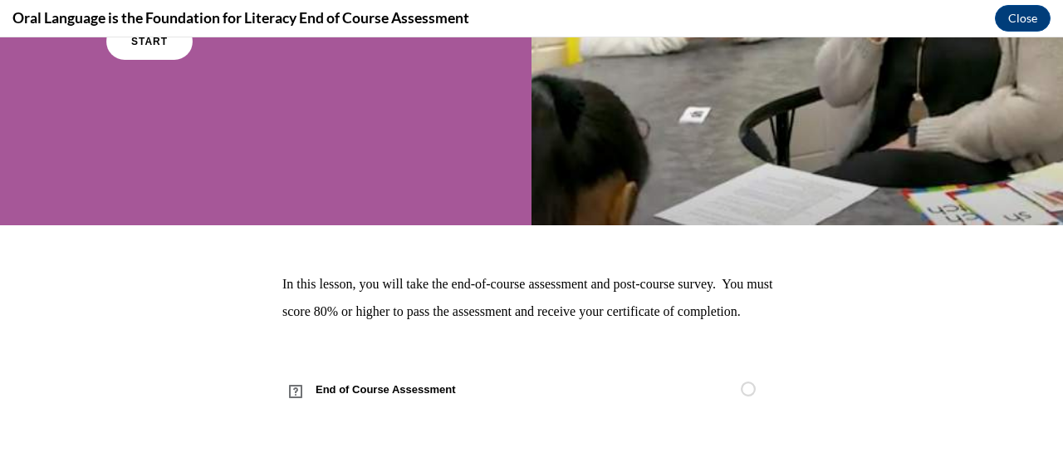
scroll to position [0, 0]
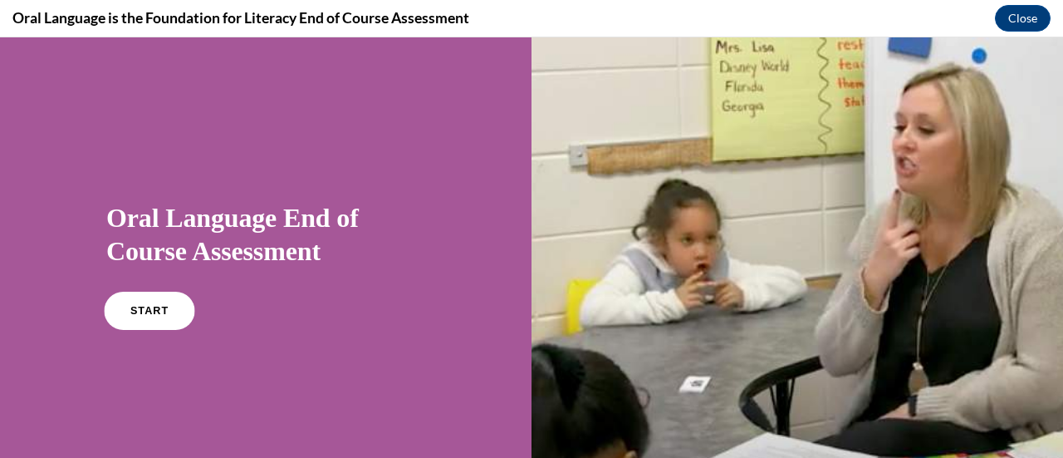
click at [146, 323] on link "START" at bounding box center [149, 311] width 91 height 38
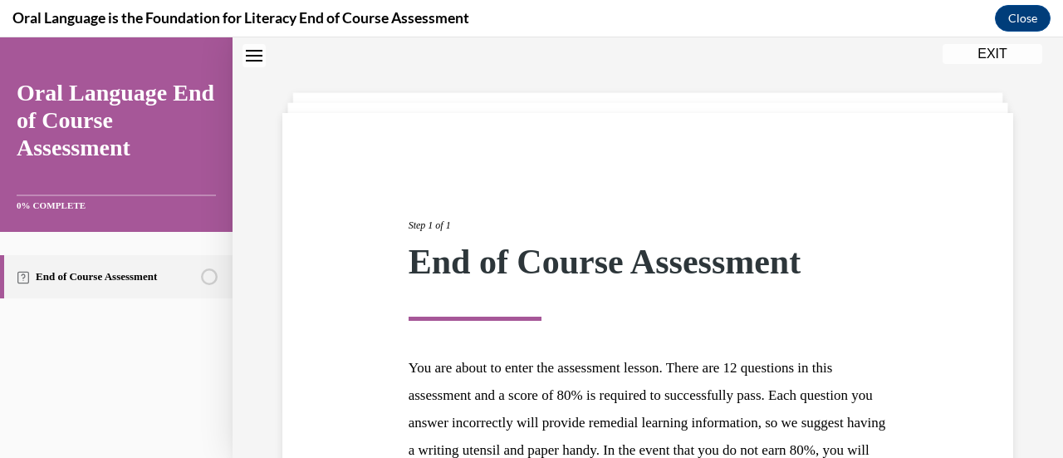
scroll to position [304, 0]
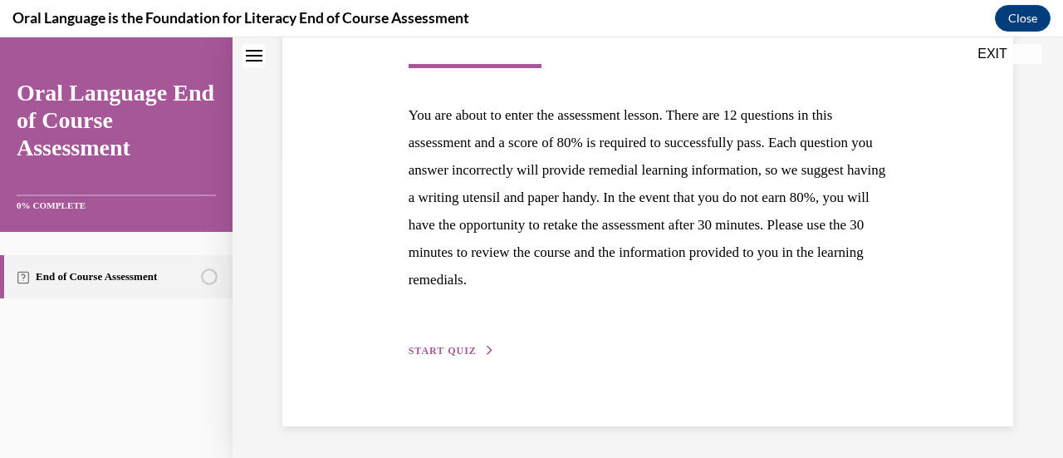
click at [463, 348] on span "START QUIZ" at bounding box center [443, 351] width 68 height 12
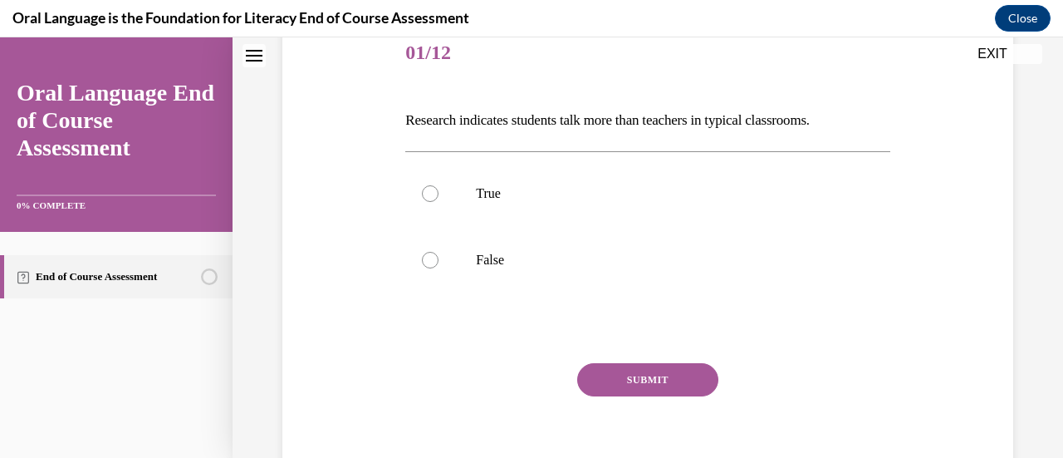
scroll to position [211, 0]
click at [451, 253] on label "False" at bounding box center [647, 259] width 484 height 66
click at [439, 253] on input "False" at bounding box center [430, 259] width 17 height 17
radio input "true"
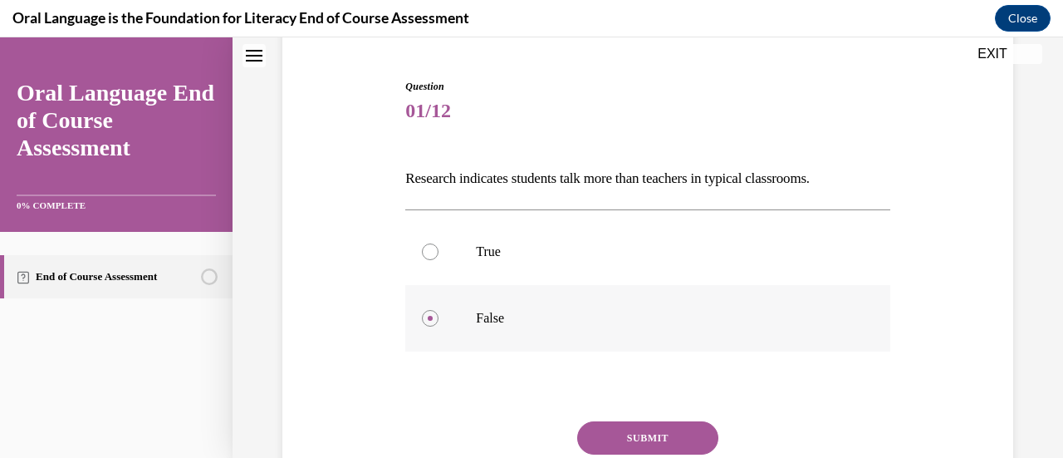
scroll to position [284, 0]
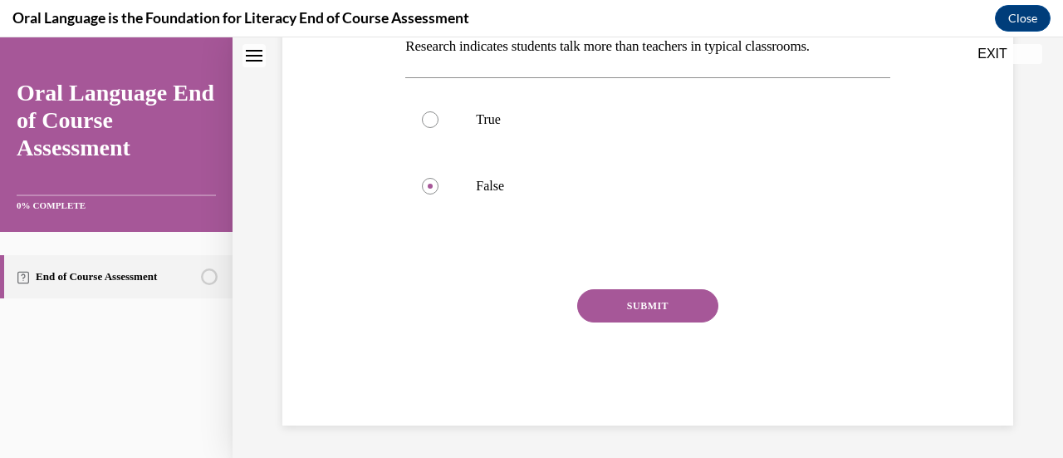
click at [650, 314] on button "SUBMIT" at bounding box center [647, 305] width 141 height 33
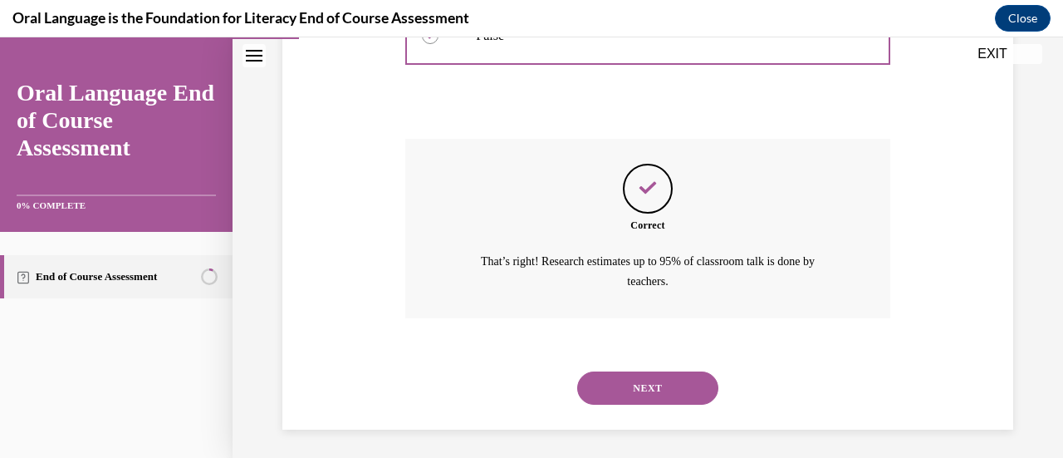
scroll to position [438, 0]
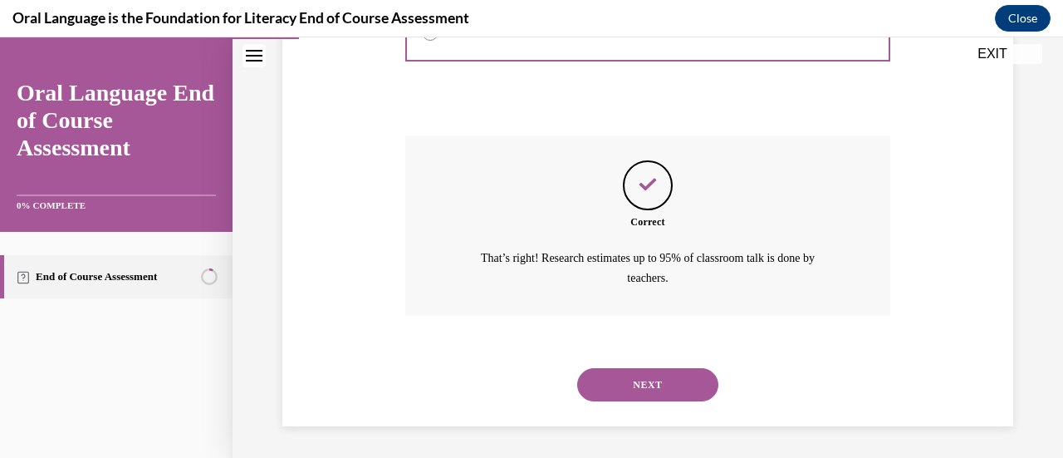
click at [670, 388] on button "NEXT" at bounding box center [647, 384] width 141 height 33
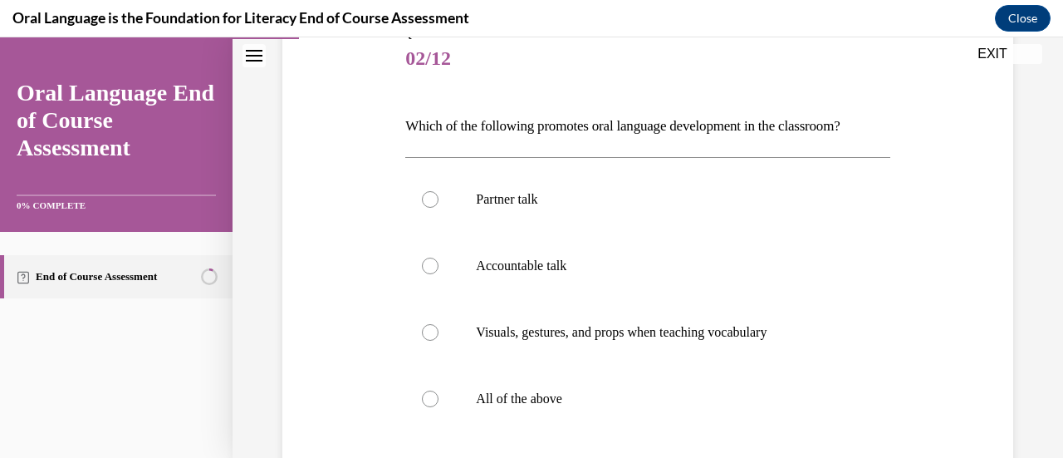
scroll to position [254, 0]
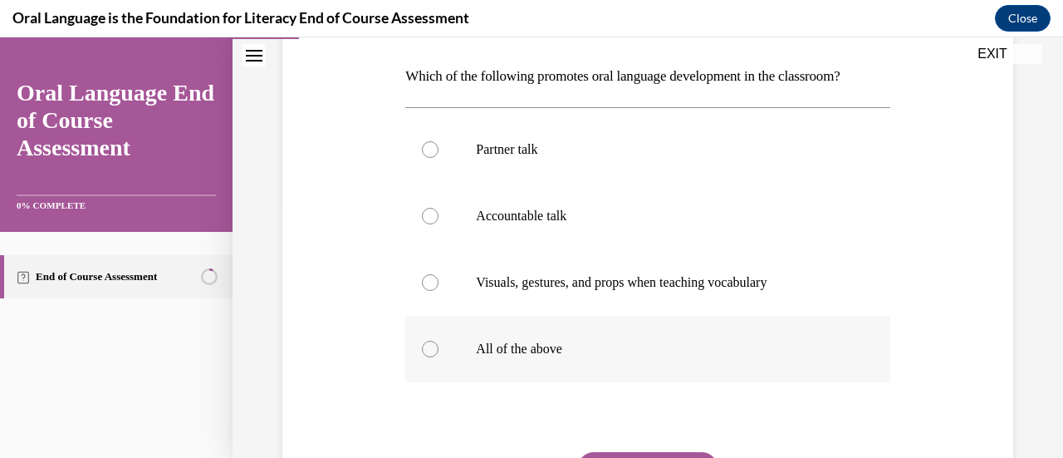
click at [557, 328] on label "All of the above" at bounding box center [647, 349] width 484 height 66
click at [439, 341] on input "All of the above" at bounding box center [430, 349] width 17 height 17
radio input "true"
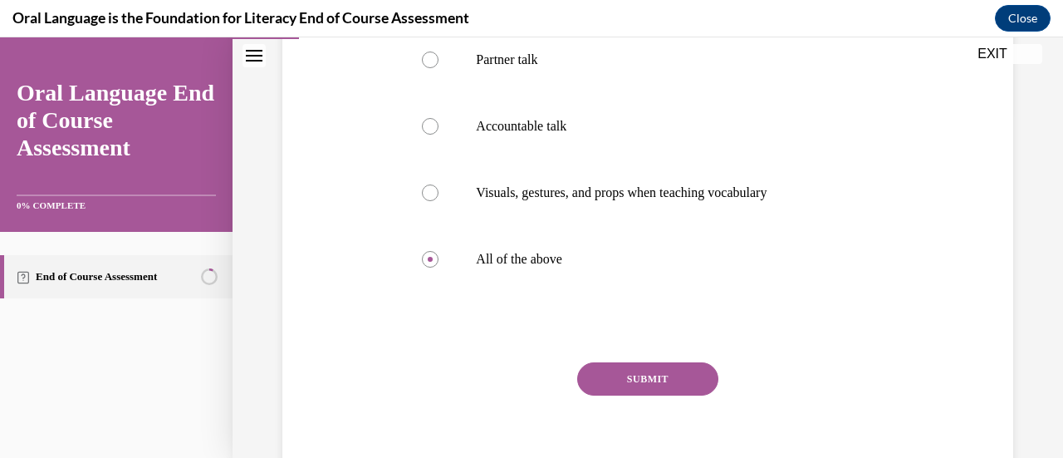
click at [683, 375] on button "SUBMIT" at bounding box center [647, 378] width 141 height 33
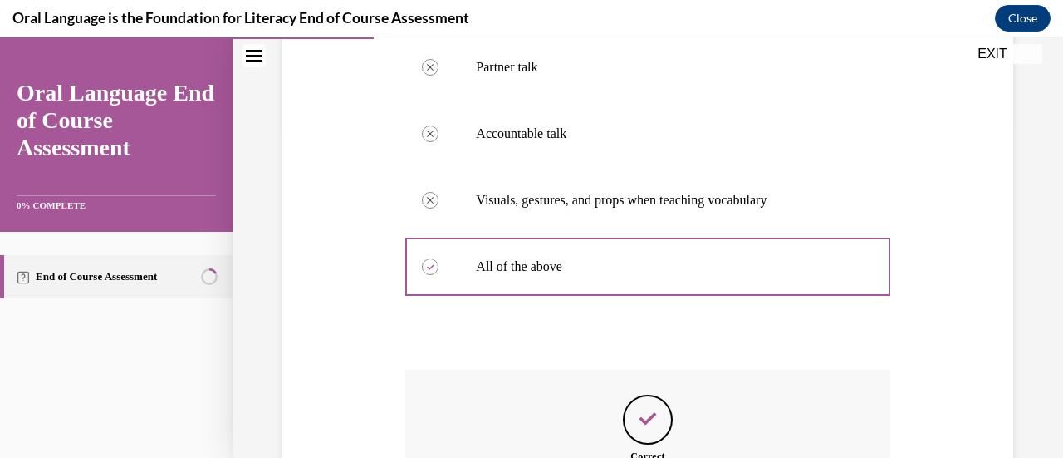
scroll to position [552, 0]
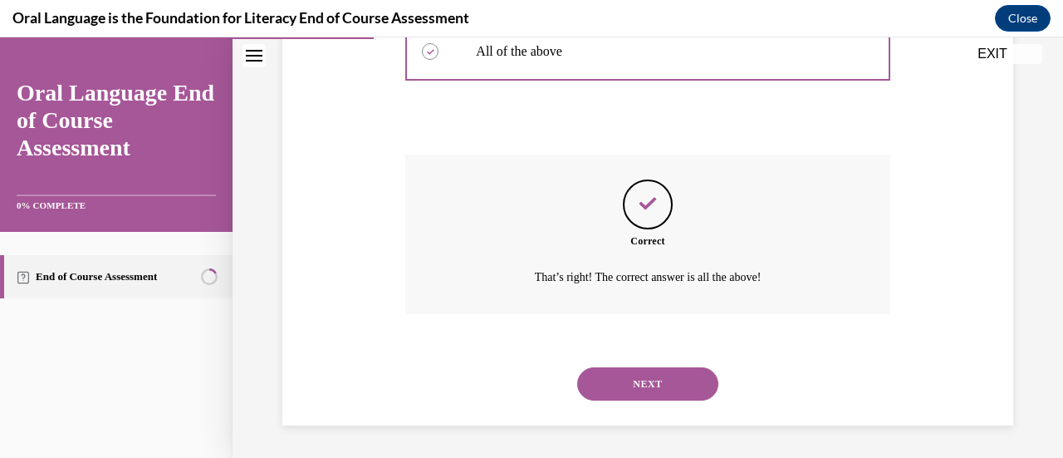
click at [683, 375] on button "NEXT" at bounding box center [647, 383] width 141 height 33
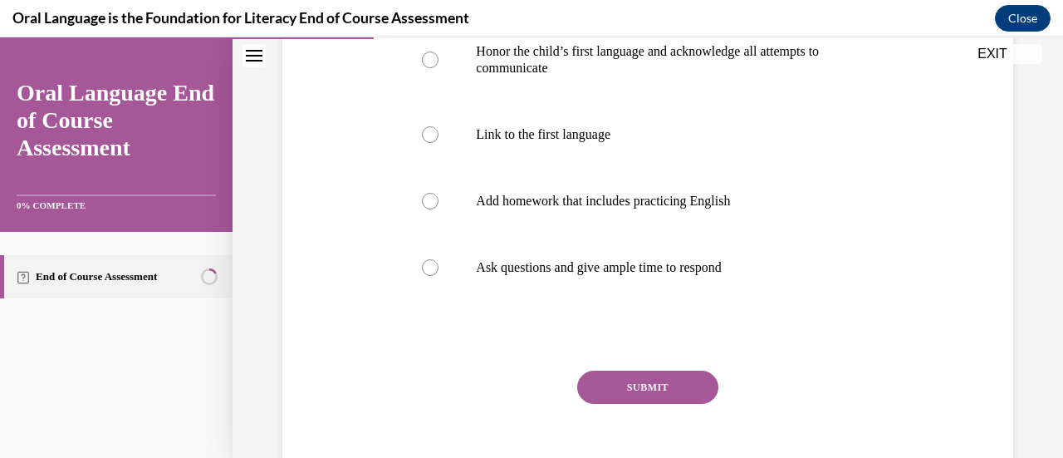
scroll to position [380, 0]
click at [663, 227] on label "Add homework that includes practicing English" at bounding box center [647, 202] width 484 height 66
click at [439, 210] on input "Add homework that includes practicing English" at bounding box center [430, 202] width 17 height 17
radio input "true"
click at [666, 385] on button "SUBMIT" at bounding box center [647, 387] width 141 height 33
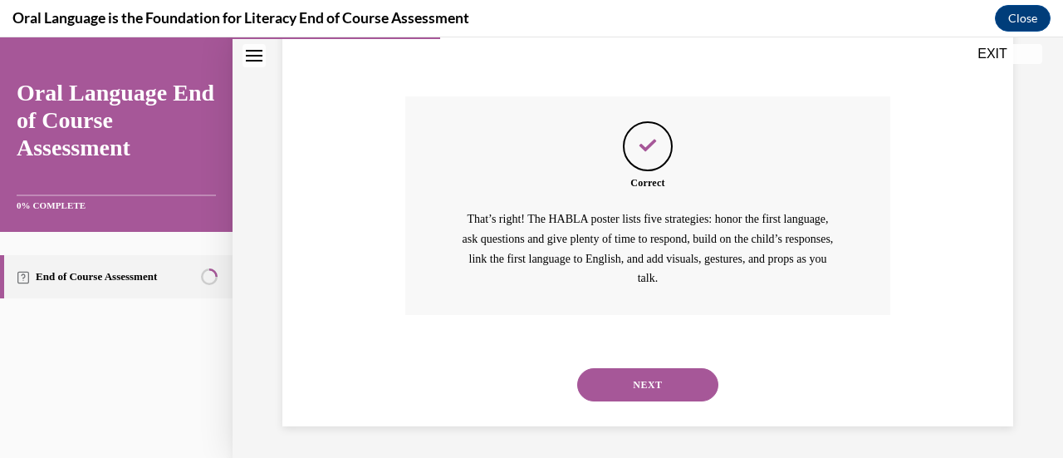
scroll to position [655, 0]
click at [666, 385] on button "NEXT" at bounding box center [647, 383] width 141 height 33
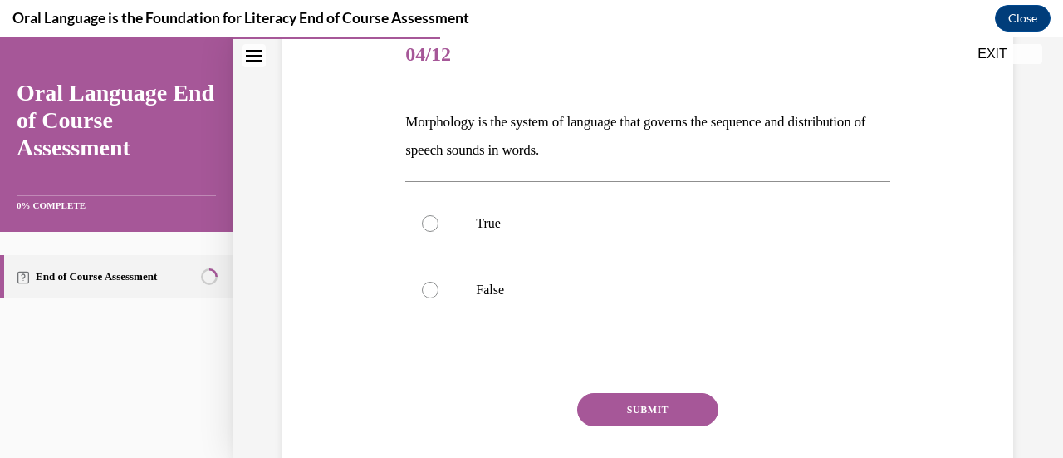
scroll to position [213, 0]
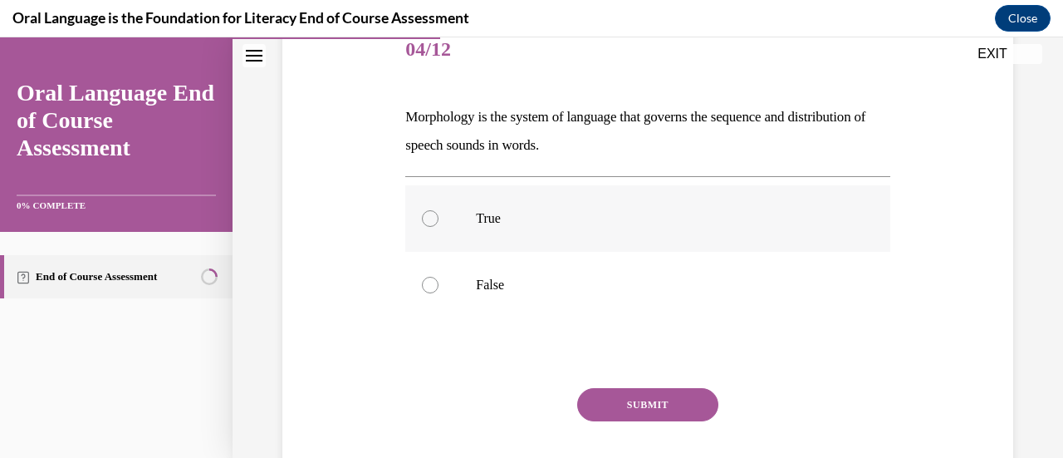
click at [506, 215] on p "True" at bounding box center [662, 218] width 372 height 17
click at [439, 215] on input "True" at bounding box center [430, 218] width 17 height 17
radio input "true"
click at [623, 274] on label "False" at bounding box center [647, 285] width 484 height 66
click at [439, 277] on input "False" at bounding box center [430, 285] width 17 height 17
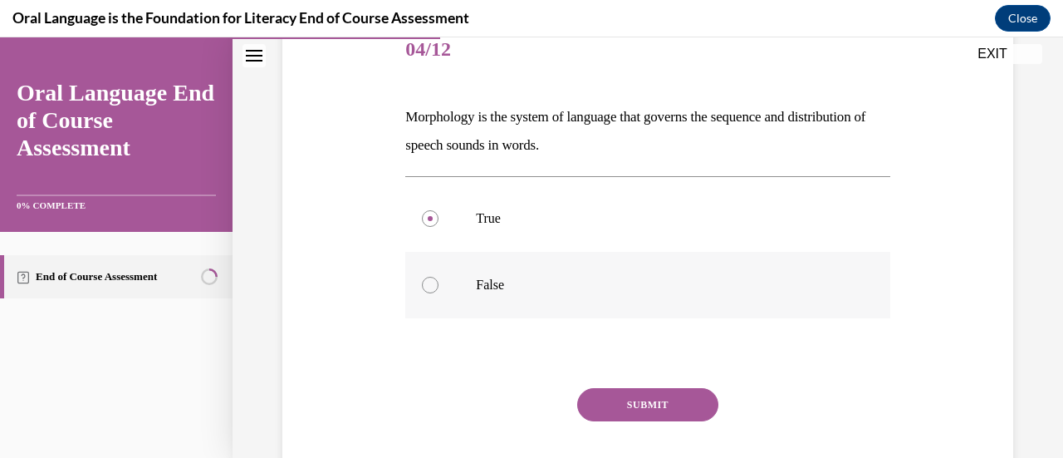
radio input "true"
click at [643, 392] on button "SUBMIT" at bounding box center [647, 404] width 141 height 33
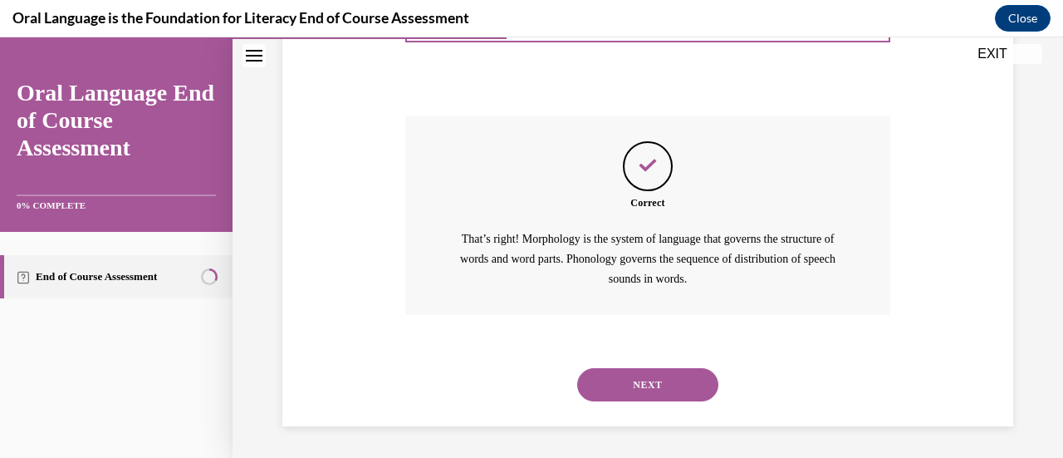
scroll to position [486, 0]
click at [643, 392] on button "NEXT" at bounding box center [647, 383] width 141 height 33
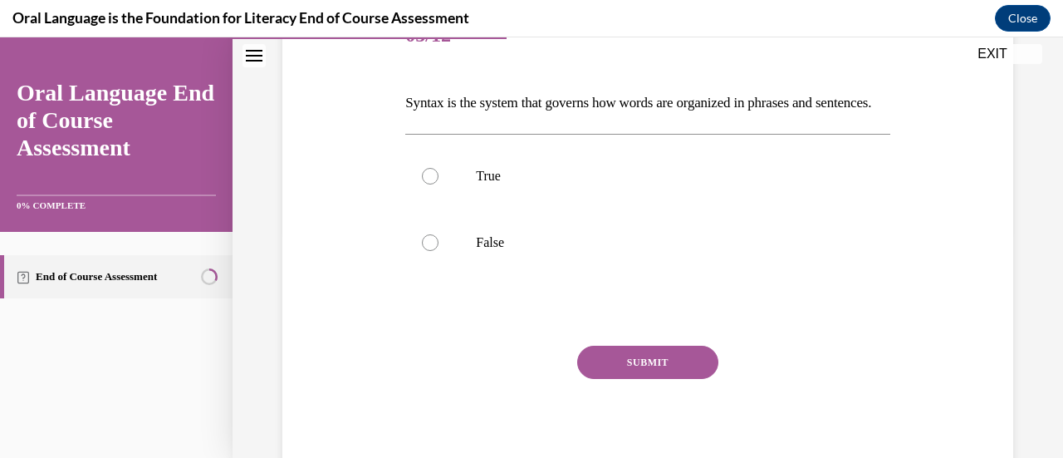
scroll to position [228, 0]
click at [573, 209] on label "True" at bounding box center [647, 176] width 484 height 66
click at [439, 184] on input "True" at bounding box center [430, 176] width 17 height 17
radio input "true"
click at [611, 379] on button "SUBMIT" at bounding box center [647, 362] width 141 height 33
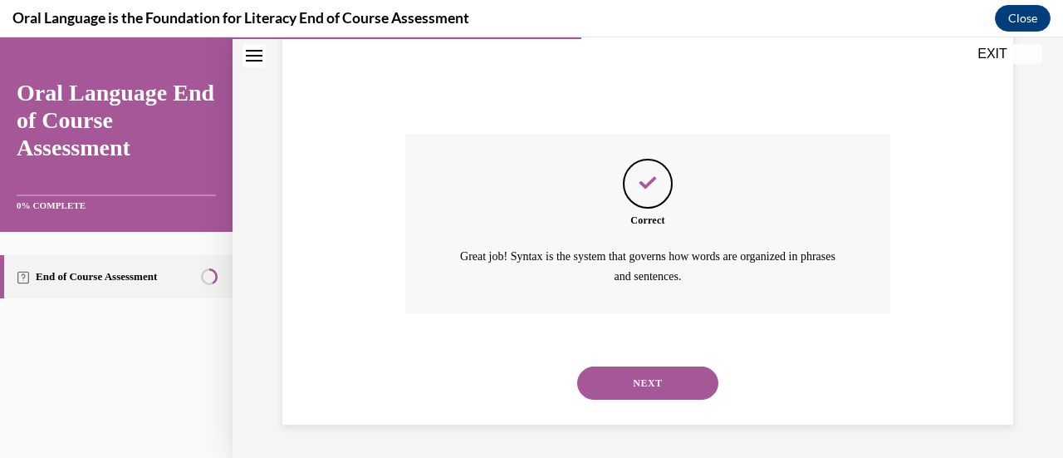
scroll to position [466, 0]
click at [679, 373] on button "NEXT" at bounding box center [647, 382] width 141 height 33
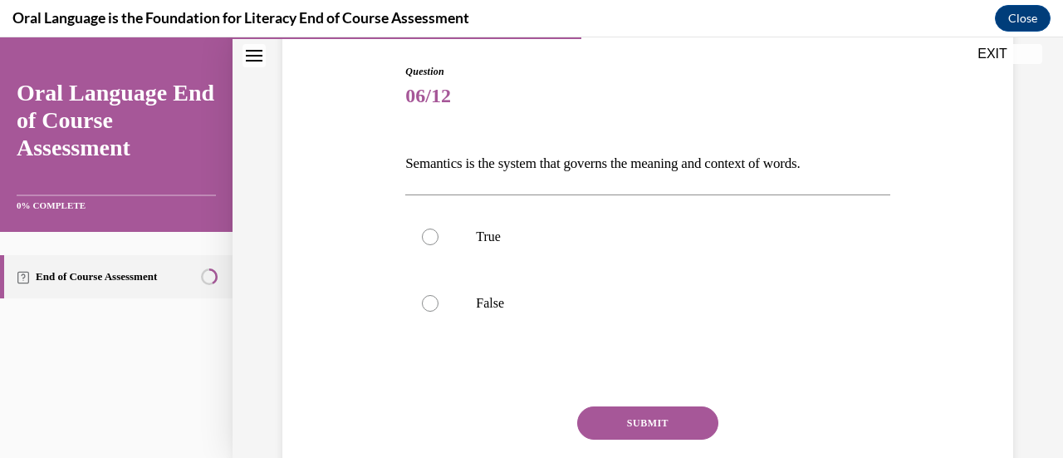
scroll to position [166, 0]
click at [581, 240] on p "True" at bounding box center [662, 237] width 372 height 17
click at [439, 240] on input "True" at bounding box center [430, 237] width 17 height 17
radio input "true"
click at [631, 432] on button "SUBMIT" at bounding box center [647, 423] width 141 height 33
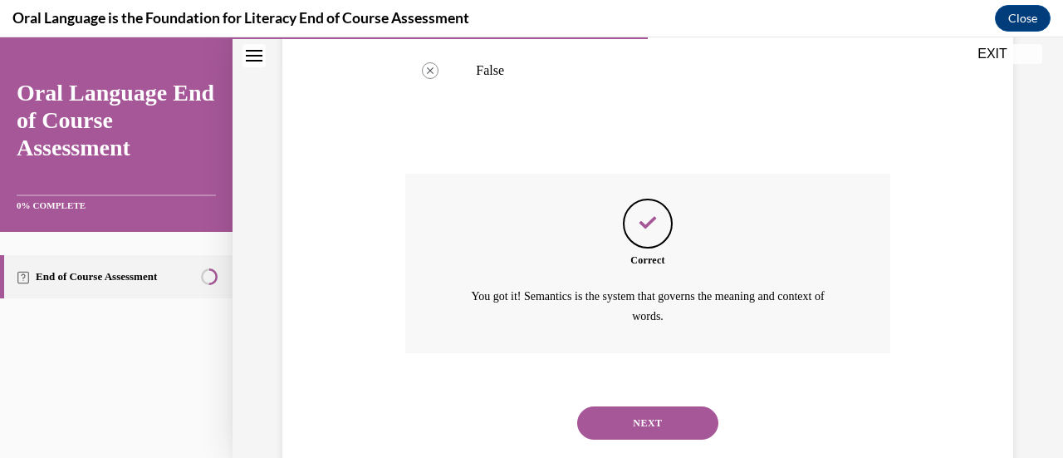
scroll to position [438, 0]
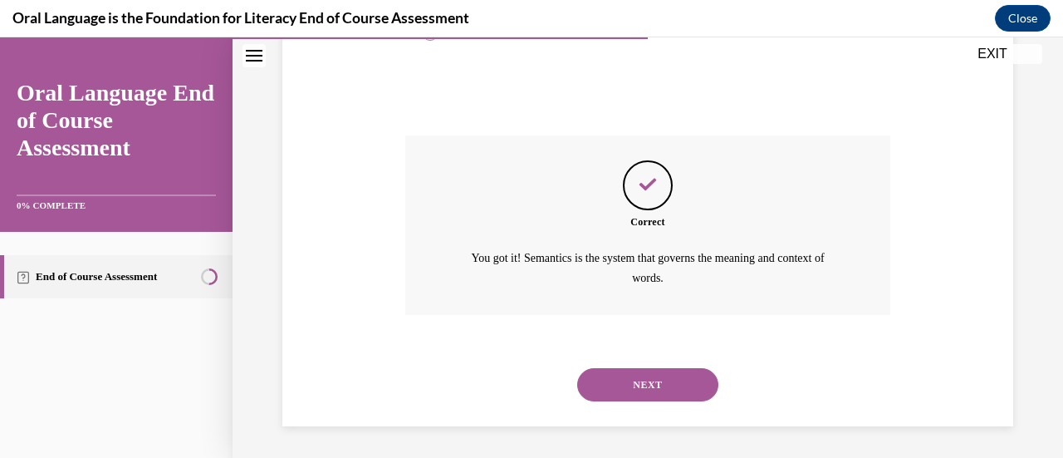
click at [636, 404] on div "NEXT" at bounding box center [647, 384] width 484 height 66
click at [643, 386] on button "NEXT" at bounding box center [647, 384] width 141 height 33
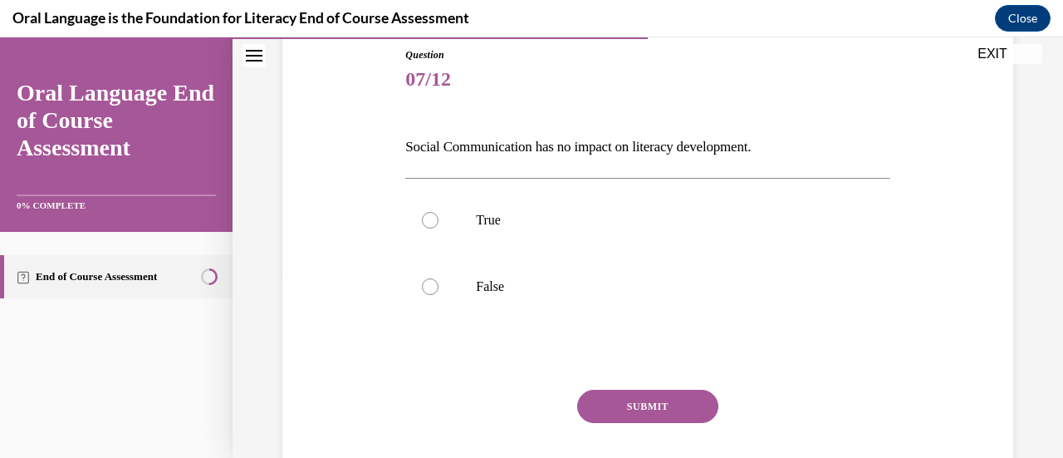
scroll to position [184, 0]
click at [490, 292] on p "False" at bounding box center [662, 285] width 372 height 17
click at [439, 292] on input "False" at bounding box center [430, 285] width 17 height 17
radio input "true"
click at [678, 426] on div "SUBMIT" at bounding box center [647, 430] width 484 height 83
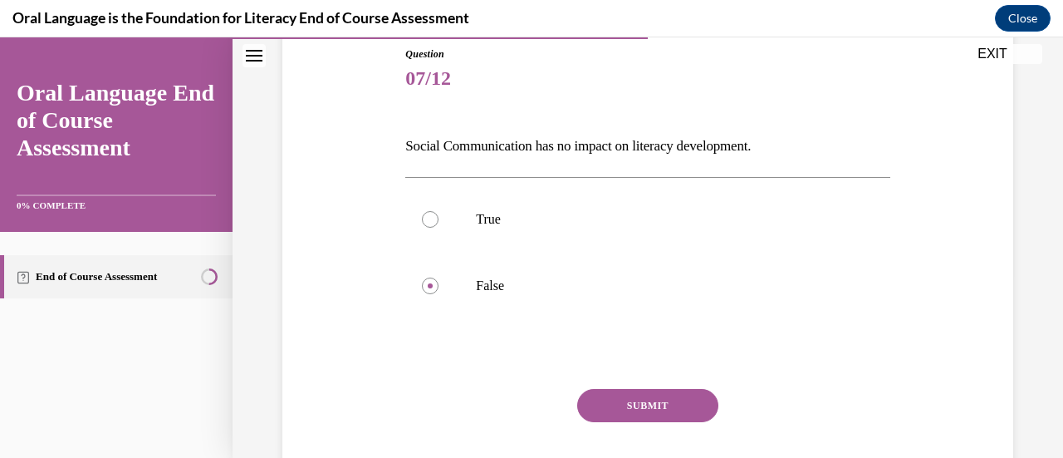
click at [649, 410] on button "SUBMIT" at bounding box center [647, 405] width 141 height 33
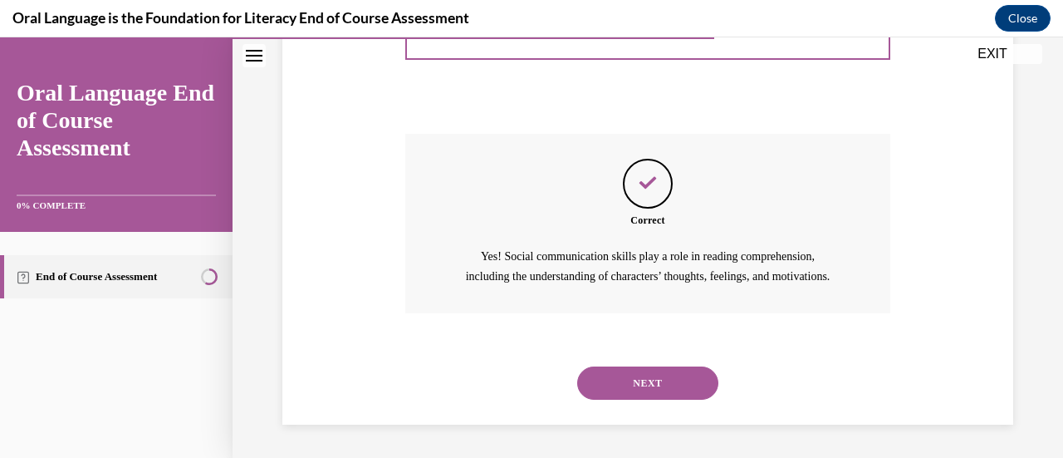
scroll to position [458, 0]
click at [623, 385] on button "NEXT" at bounding box center [647, 382] width 141 height 33
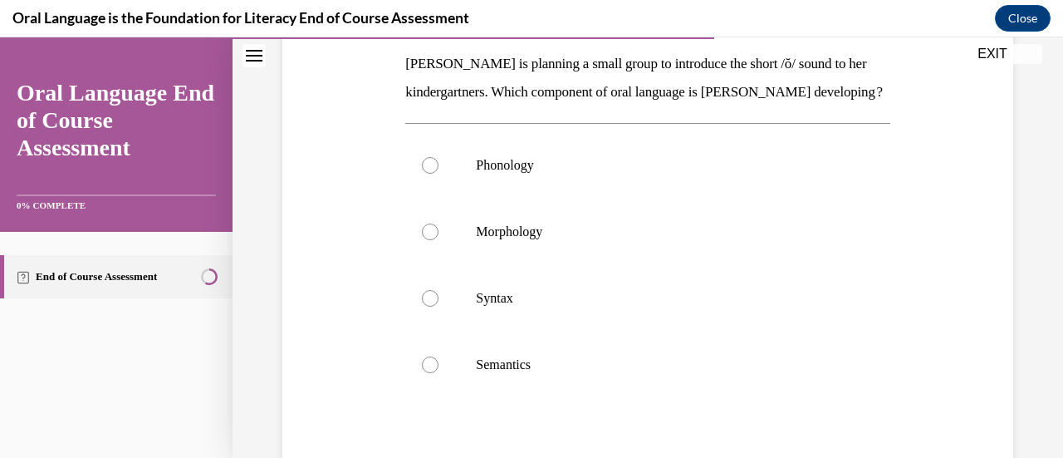
scroll to position [269, 0]
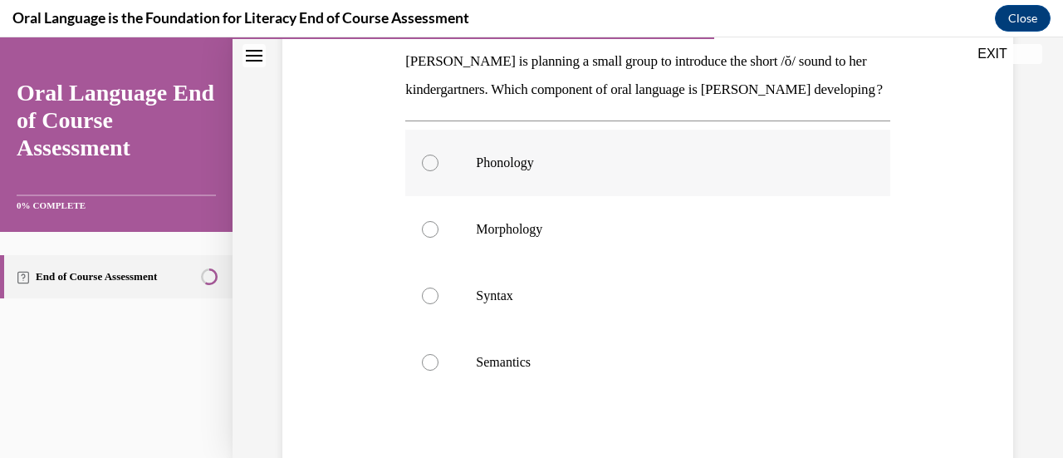
click at [517, 171] on p "Phonology" at bounding box center [662, 163] width 372 height 17
click at [439, 171] on input "Phonology" at bounding box center [430, 163] width 17 height 17
radio input "true"
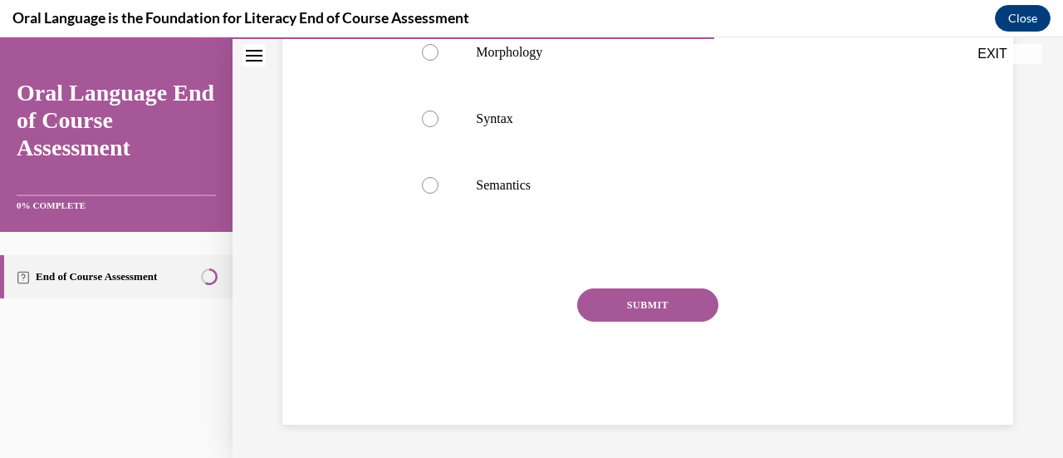
scroll to position [473, 0]
click at [657, 316] on button "SUBMIT" at bounding box center [647, 304] width 141 height 33
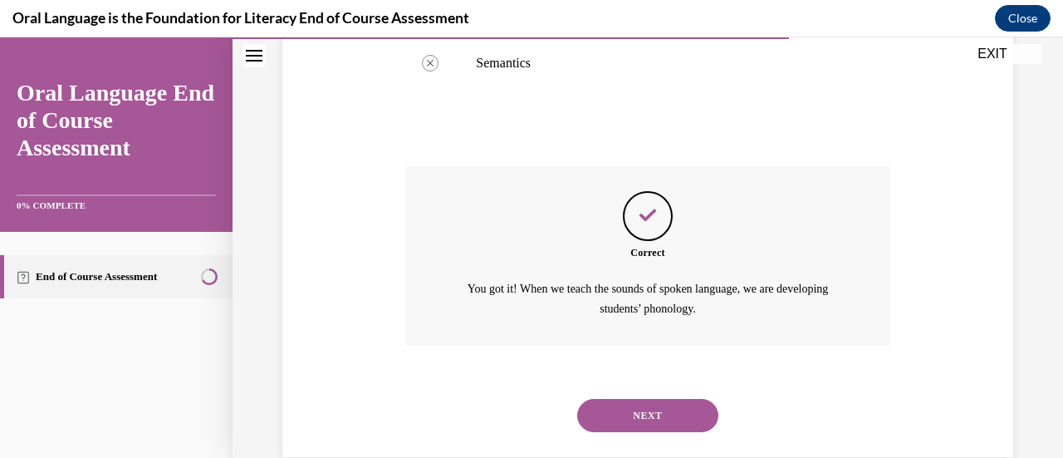
scroll to position [627, 0]
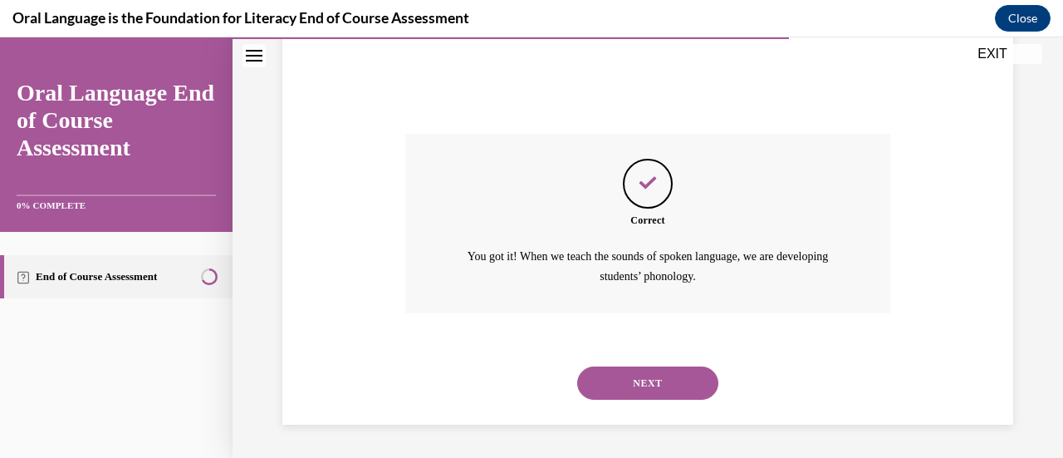
click at [669, 378] on button "NEXT" at bounding box center [647, 382] width 141 height 33
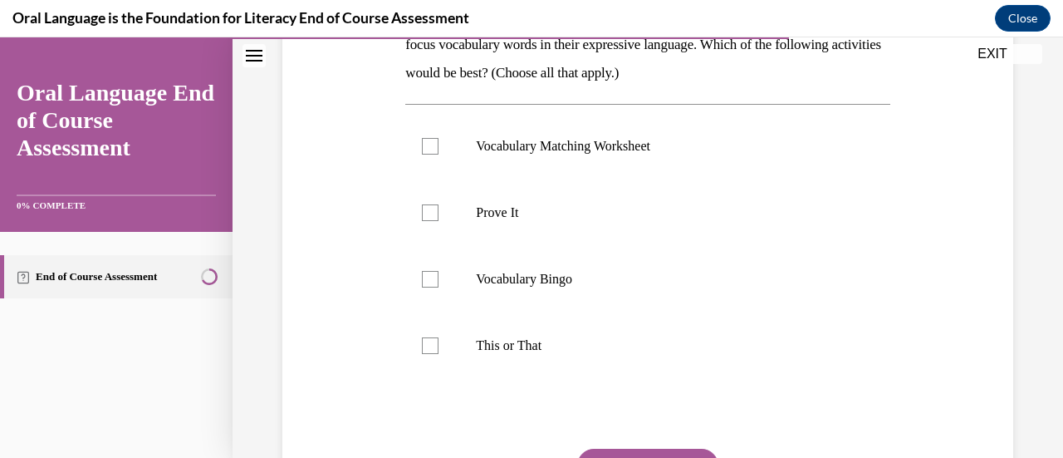
scroll to position [320, 0]
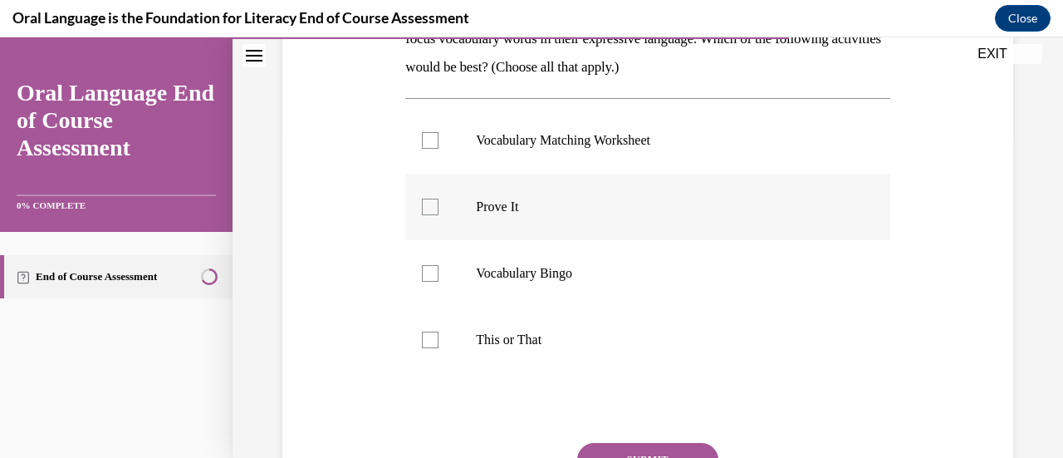
click at [469, 222] on label "Prove It" at bounding box center [647, 207] width 484 height 66
click at [439, 215] on input "Prove It" at bounding box center [430, 207] width 17 height 17
checkbox input "true"
click at [435, 338] on div at bounding box center [430, 339] width 17 height 17
click at [435, 338] on input "This or That" at bounding box center [430, 339] width 17 height 17
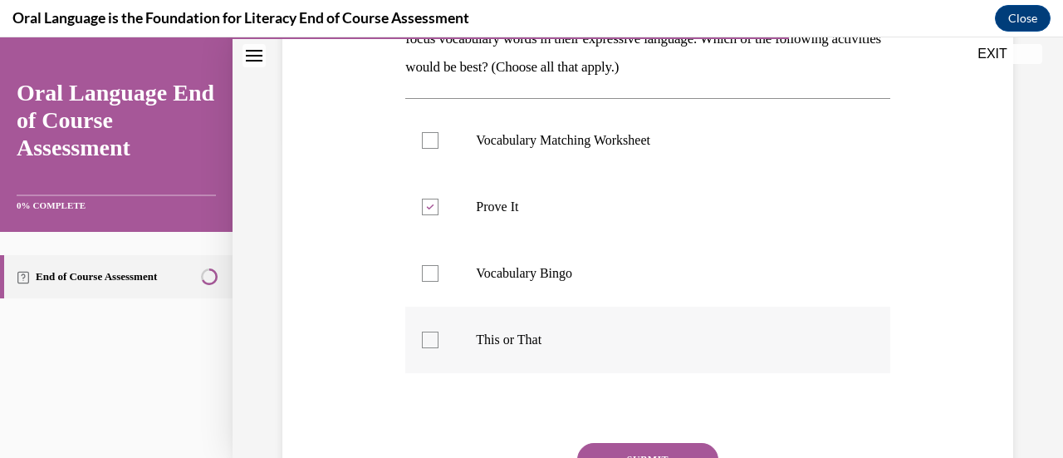
checkbox input "true"
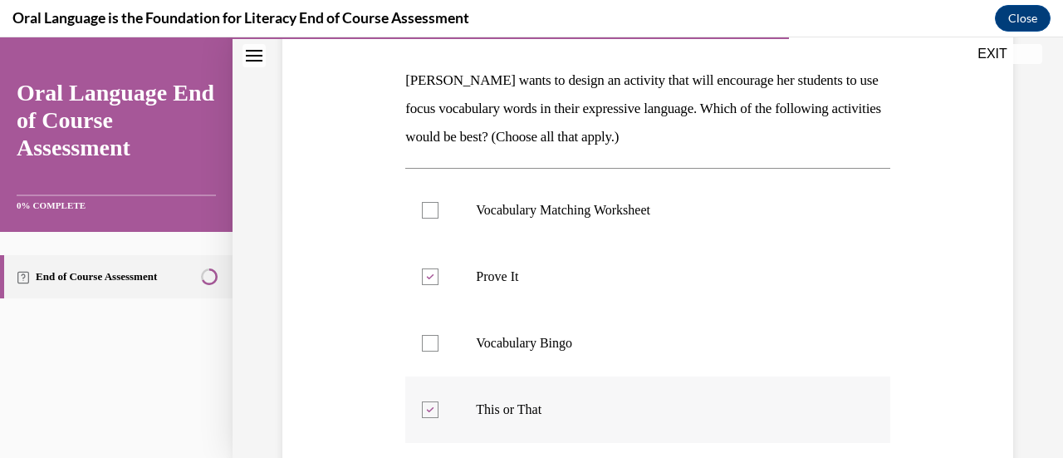
scroll to position [369, 0]
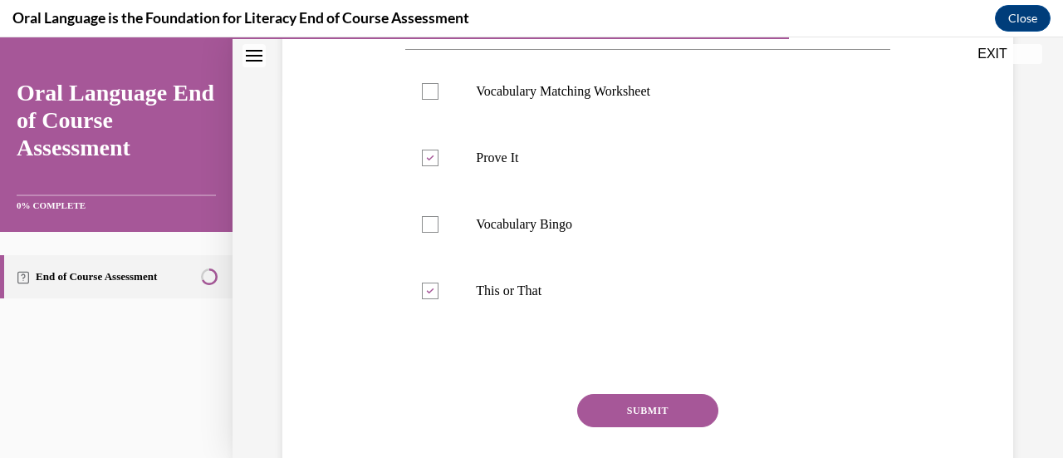
click at [664, 415] on button "SUBMIT" at bounding box center [647, 410] width 141 height 33
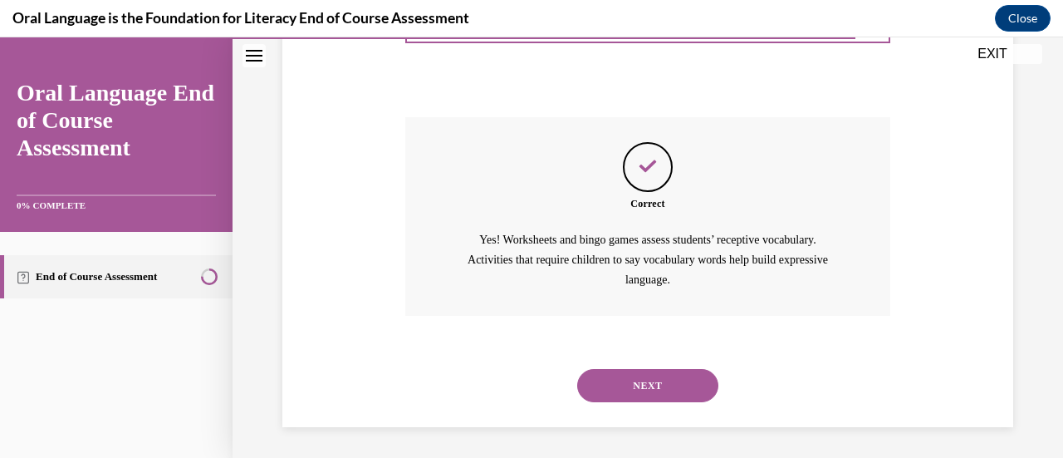
scroll to position [647, 0]
click at [628, 384] on button "NEXT" at bounding box center [647, 383] width 141 height 33
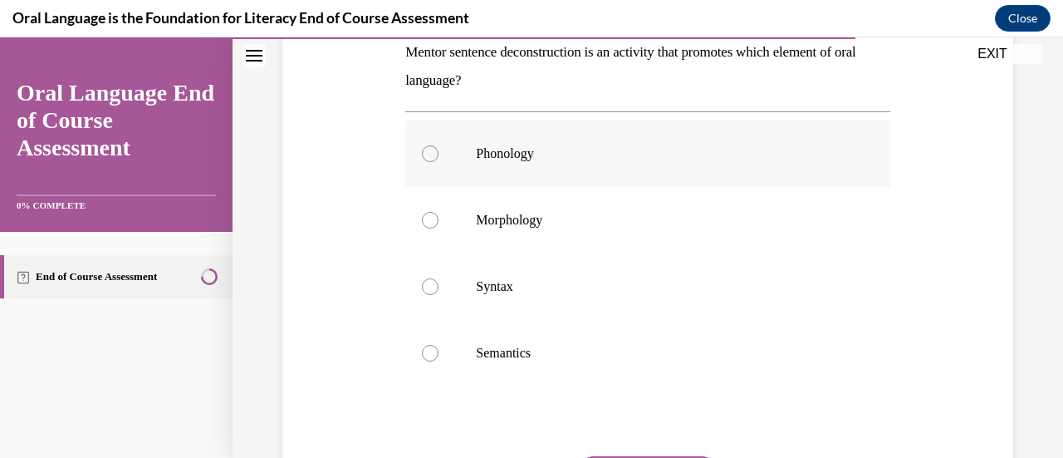
scroll to position [279, 0]
click at [650, 288] on p "Syntax" at bounding box center [662, 285] width 372 height 17
click at [439, 288] on input "Syntax" at bounding box center [430, 285] width 17 height 17
radio input "true"
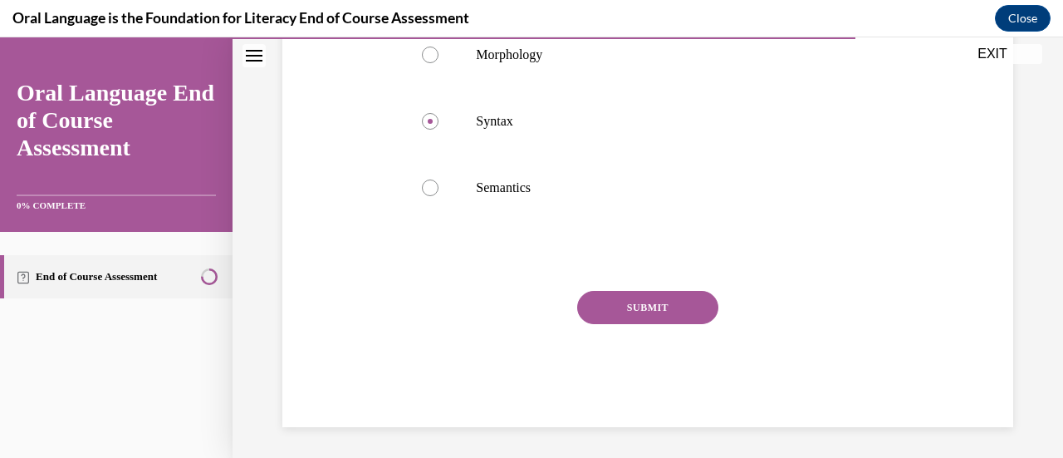
click at [640, 296] on button "SUBMIT" at bounding box center [647, 307] width 141 height 33
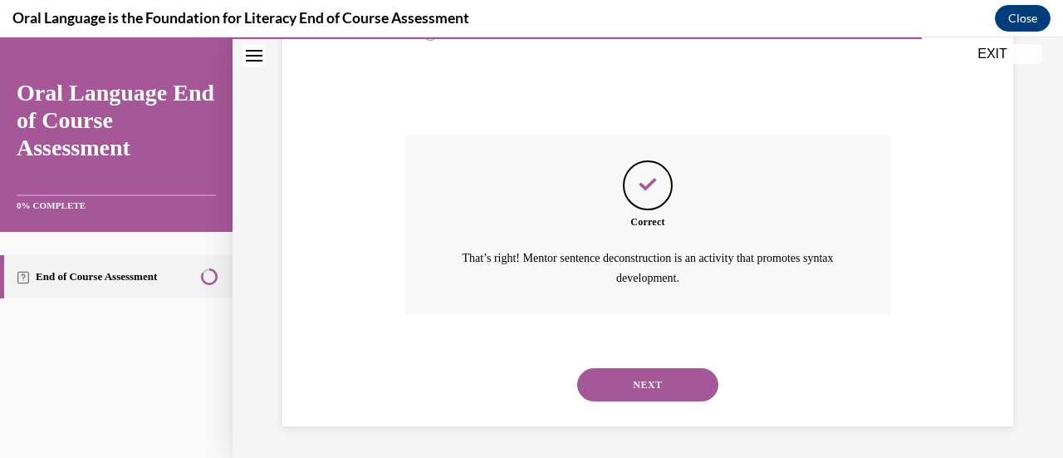
scroll to position [598, 0]
click at [640, 381] on button "NEXT" at bounding box center [647, 385] width 141 height 33
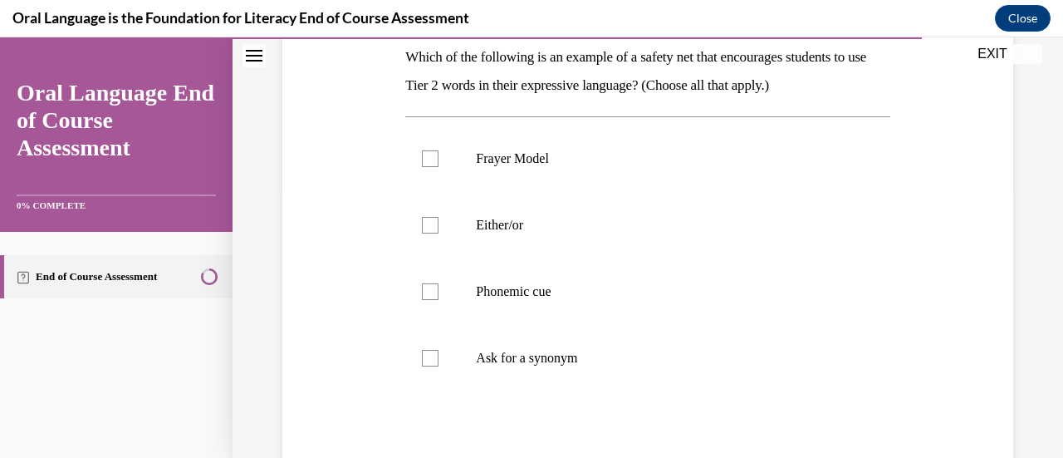
scroll to position [277, 0]
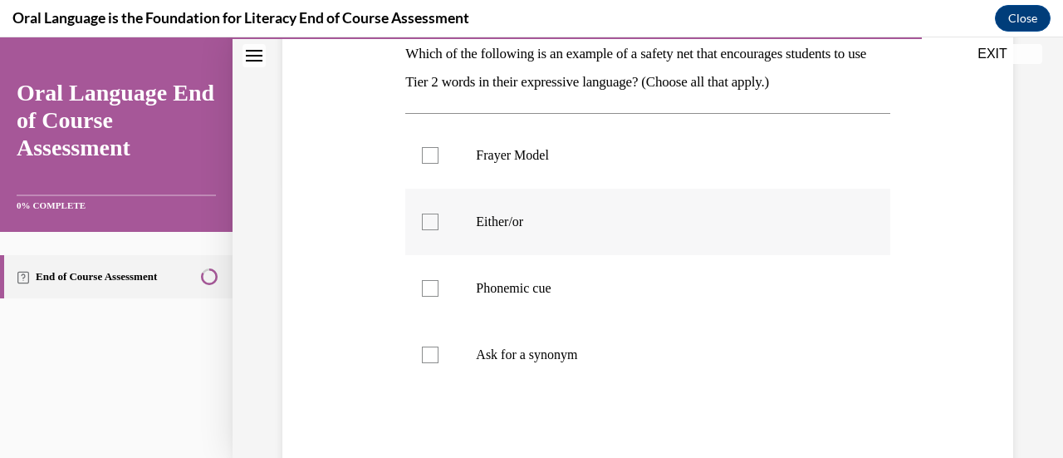
click at [482, 222] on p "Either/or" at bounding box center [662, 221] width 372 height 17
click at [439, 222] on input "Either/or" at bounding box center [430, 221] width 17 height 17
checkbox input "true"
click at [479, 359] on p "Ask for a synonym" at bounding box center [662, 354] width 372 height 17
click at [439, 359] on input "Ask for a synonym" at bounding box center [430, 354] width 17 height 17
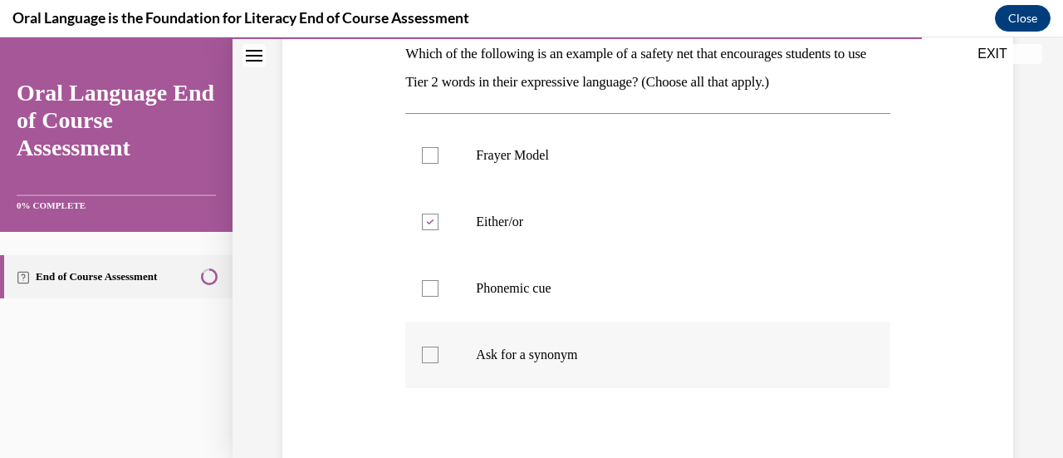
checkbox input "true"
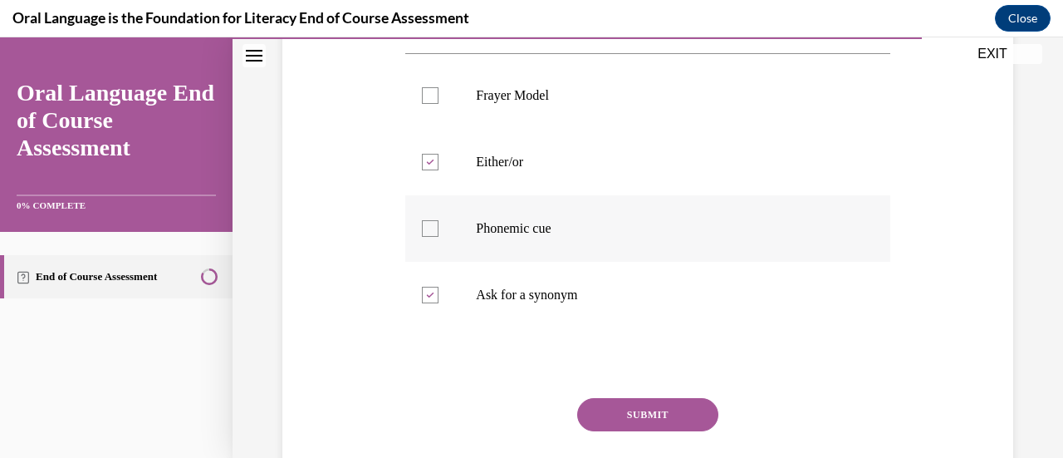
click at [507, 247] on label "Phonemic cue" at bounding box center [647, 228] width 484 height 66
click at [439, 237] on input "Phonemic cue" at bounding box center [430, 228] width 17 height 17
checkbox input "true"
click at [666, 405] on button "SUBMIT" at bounding box center [647, 414] width 141 height 33
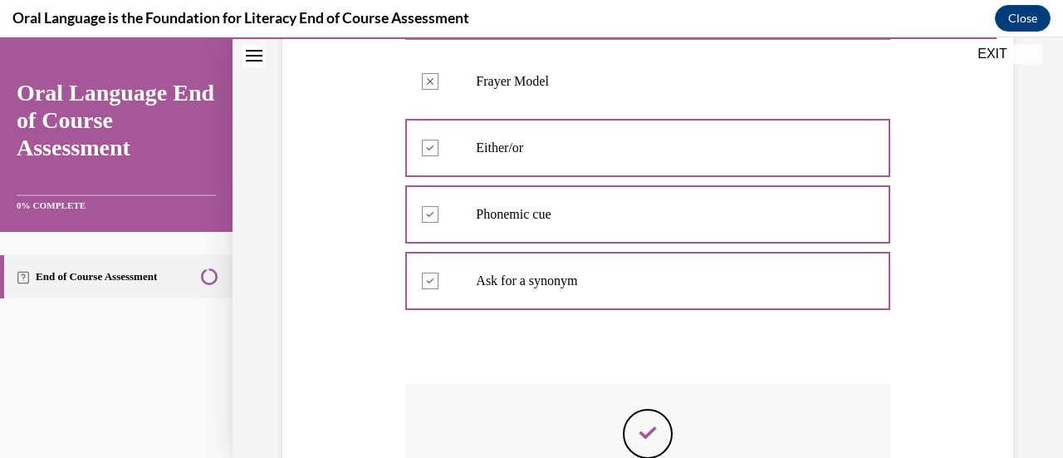
scroll to position [619, 0]
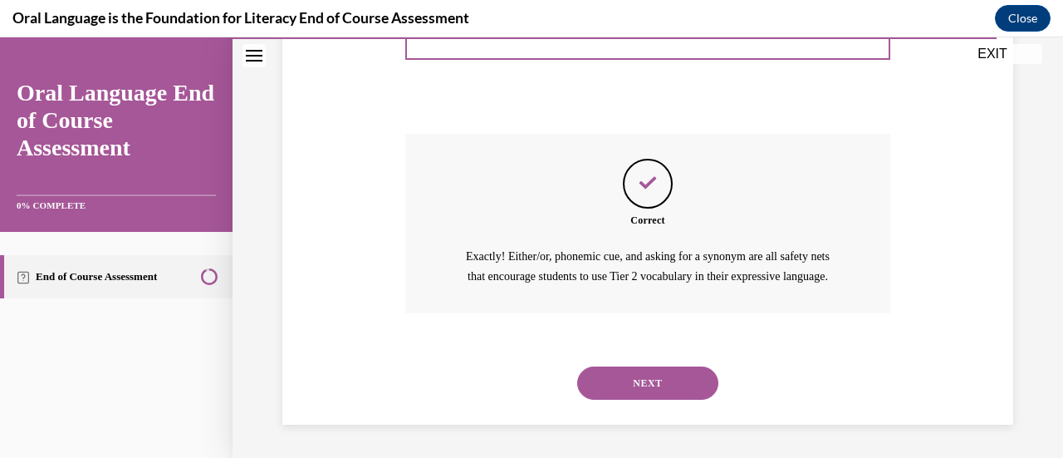
click at [646, 400] on div "NEXT" at bounding box center [647, 383] width 484 height 66
click at [663, 390] on button "NEXT" at bounding box center [647, 382] width 141 height 33
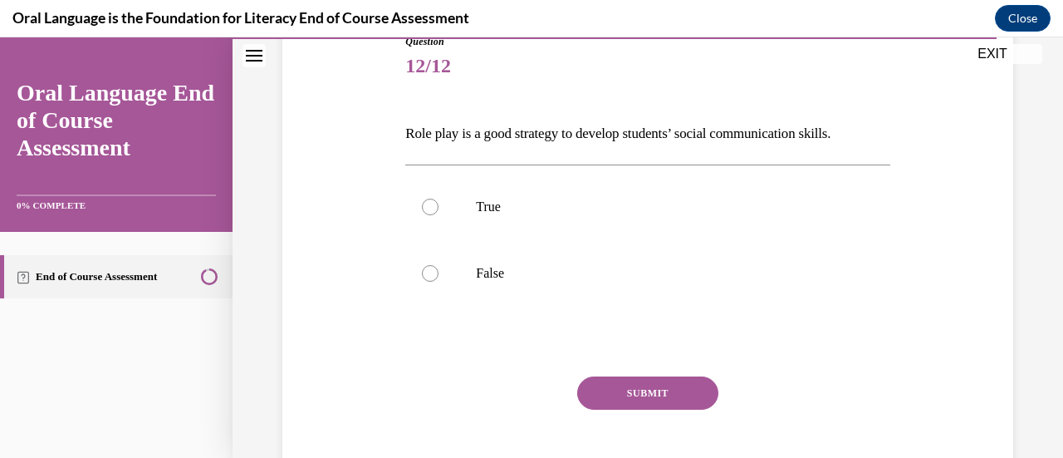
scroll to position [209, 0]
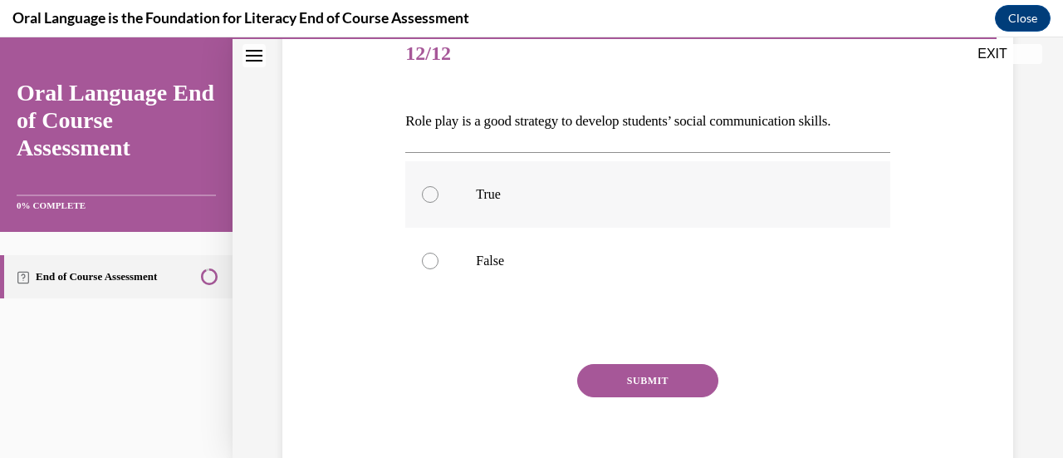
click at [488, 189] on p "True" at bounding box center [662, 194] width 372 height 17
click at [439, 189] on input "True" at bounding box center [430, 194] width 17 height 17
radio input "true"
click at [647, 378] on button "SUBMIT" at bounding box center [647, 380] width 141 height 33
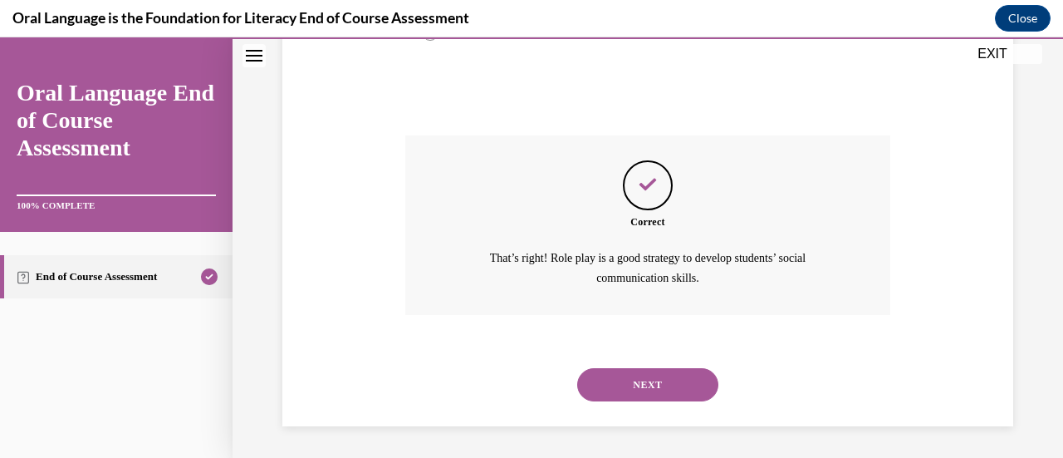
click at [647, 378] on button "NEXT" at bounding box center [647, 384] width 141 height 33
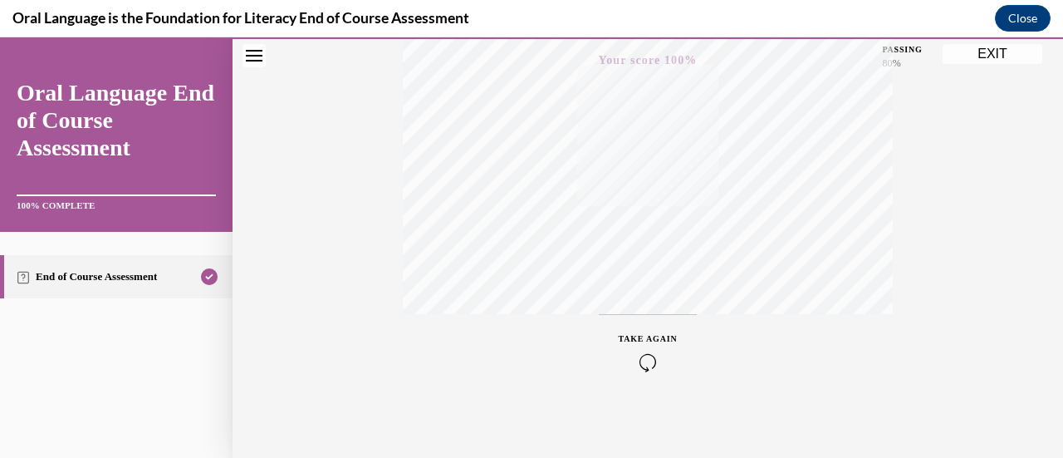
scroll to position [430, 0]
